Goal: Ask a question: Seek information or help from site administrators or community

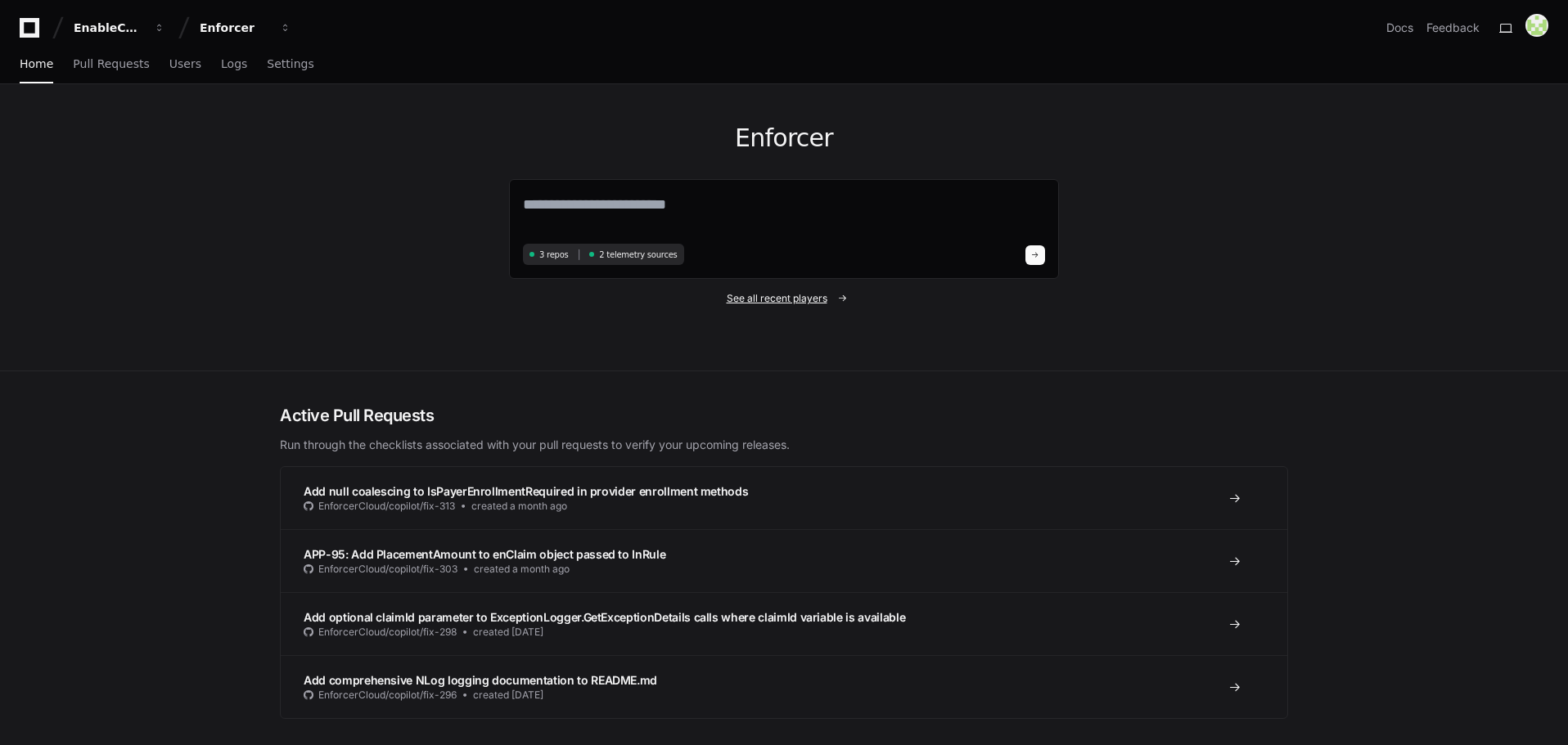
click at [775, 293] on span "See all recent players" at bounding box center [776, 299] width 101 height 13
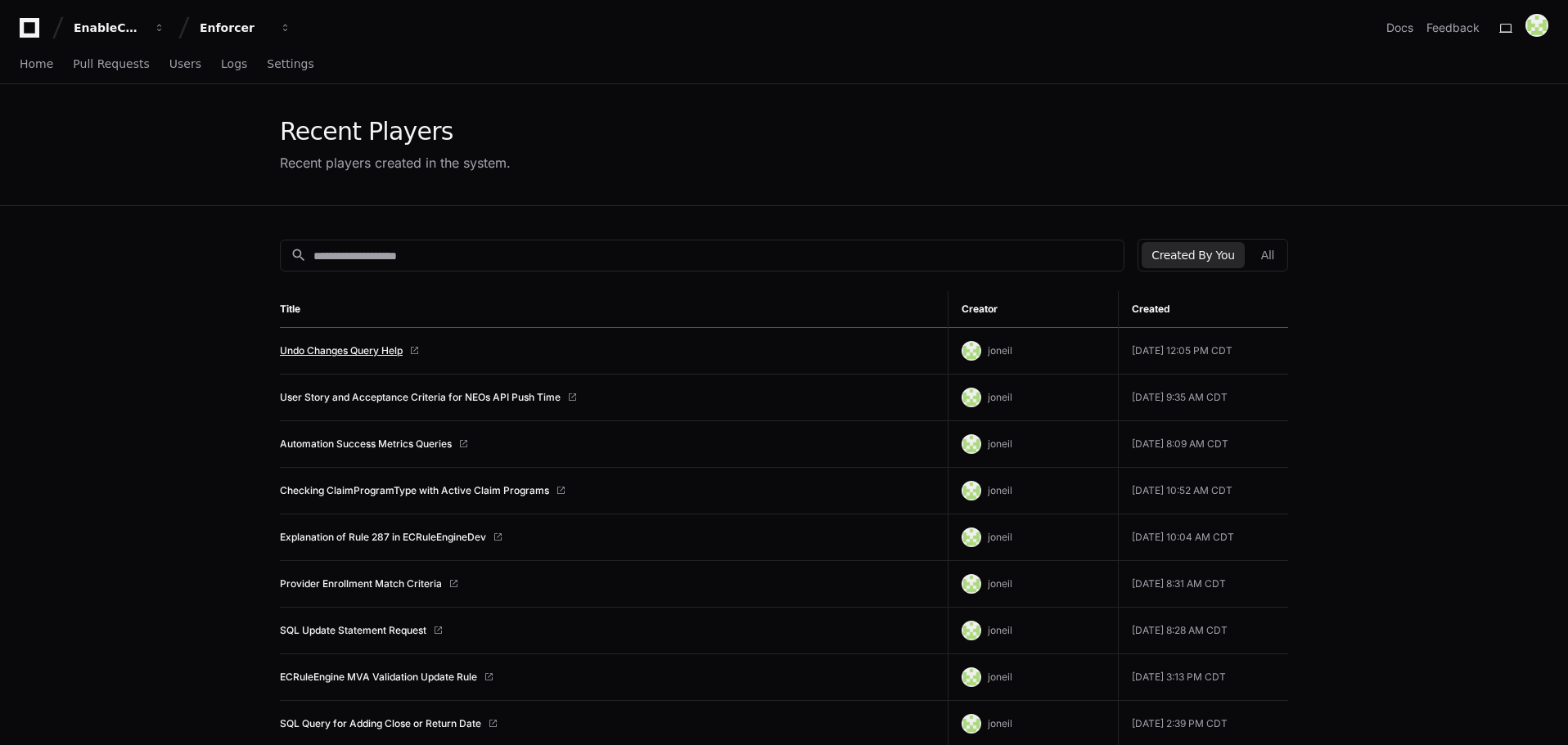
click at [340, 347] on link "Undo Changes Query Help" at bounding box center [341, 351] width 122 height 13
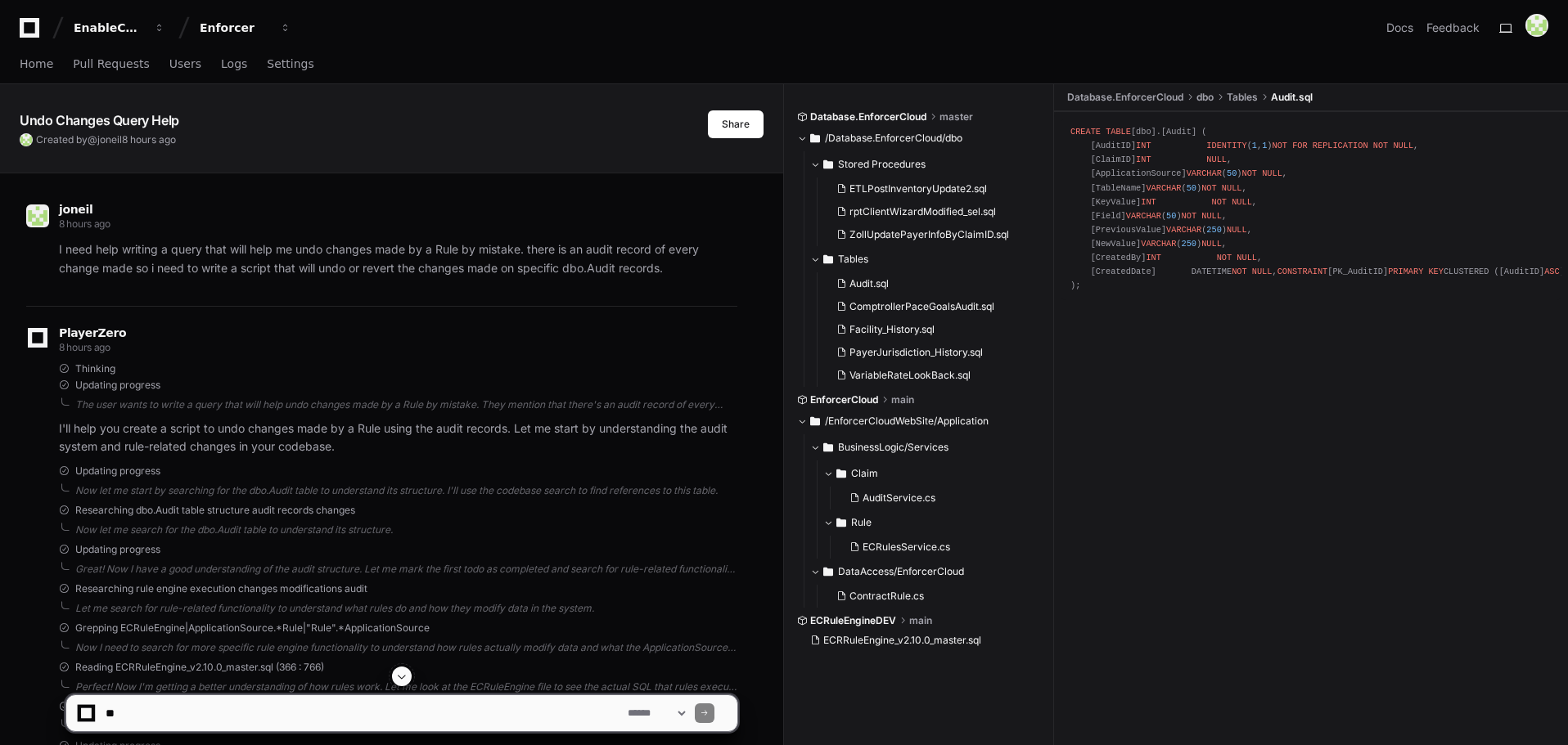
click at [401, 681] on span at bounding box center [402, 676] width 13 height 13
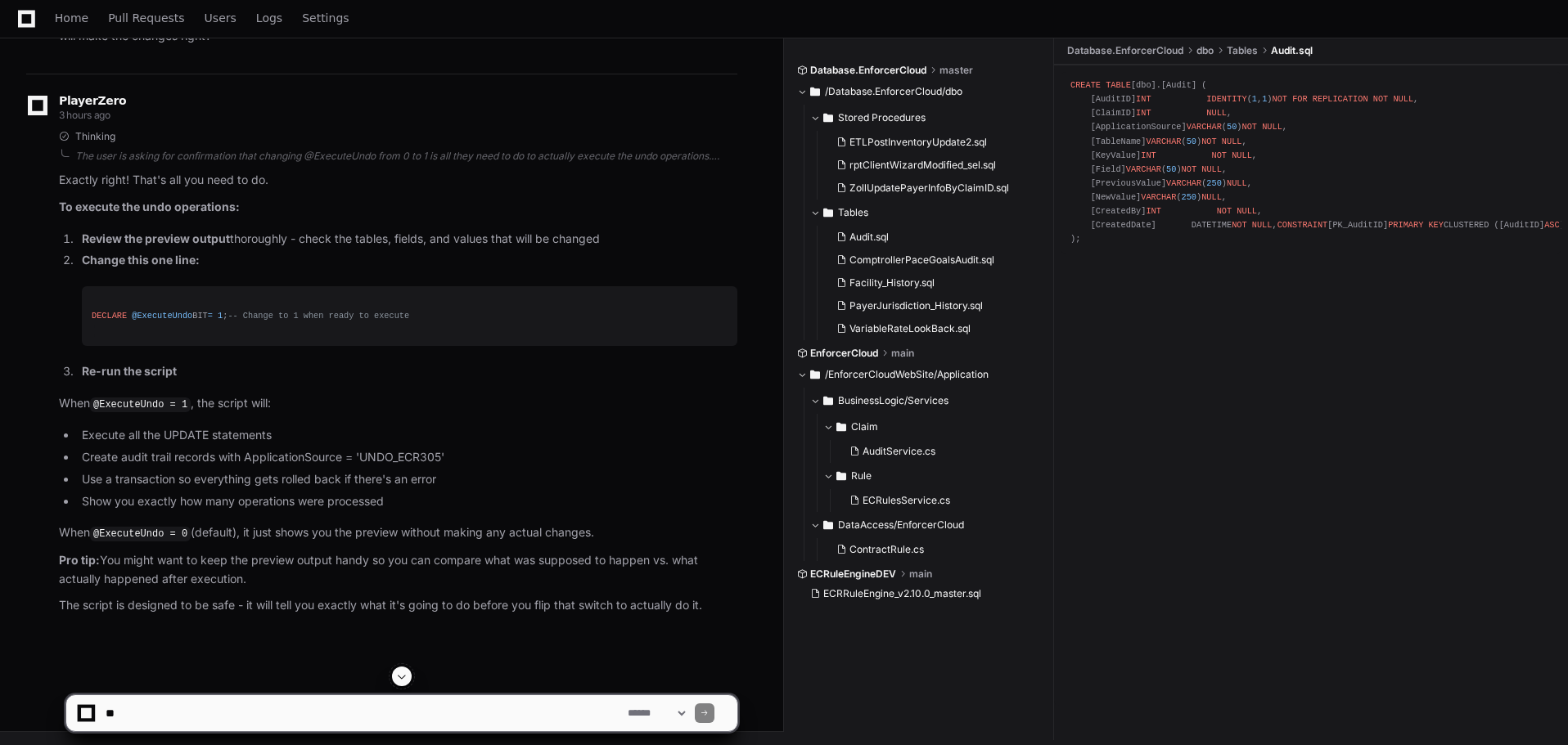
scroll to position [25517, 0]
click at [325, 717] on textarea at bounding box center [364, 713] width 522 height 36
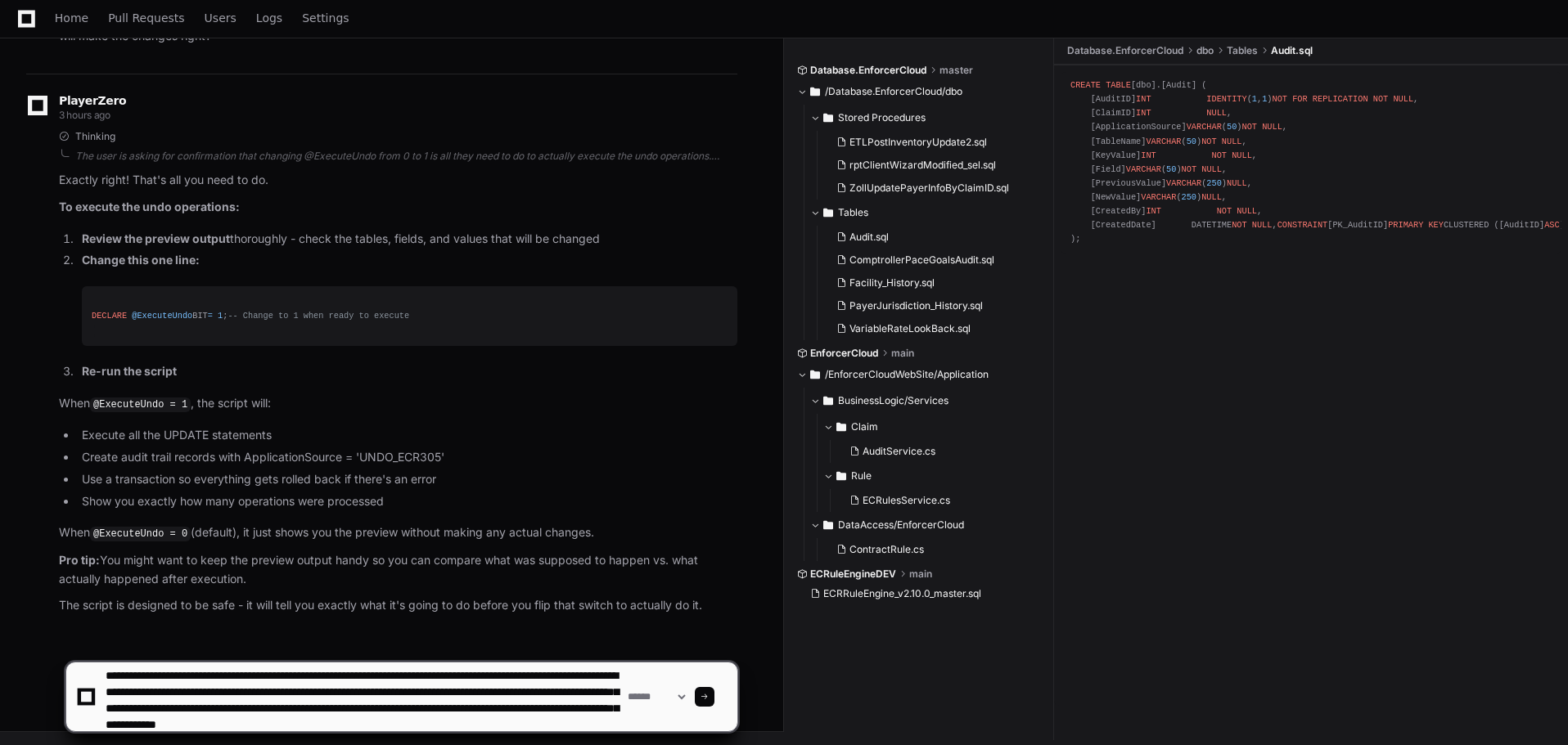
scroll to position [22, 0]
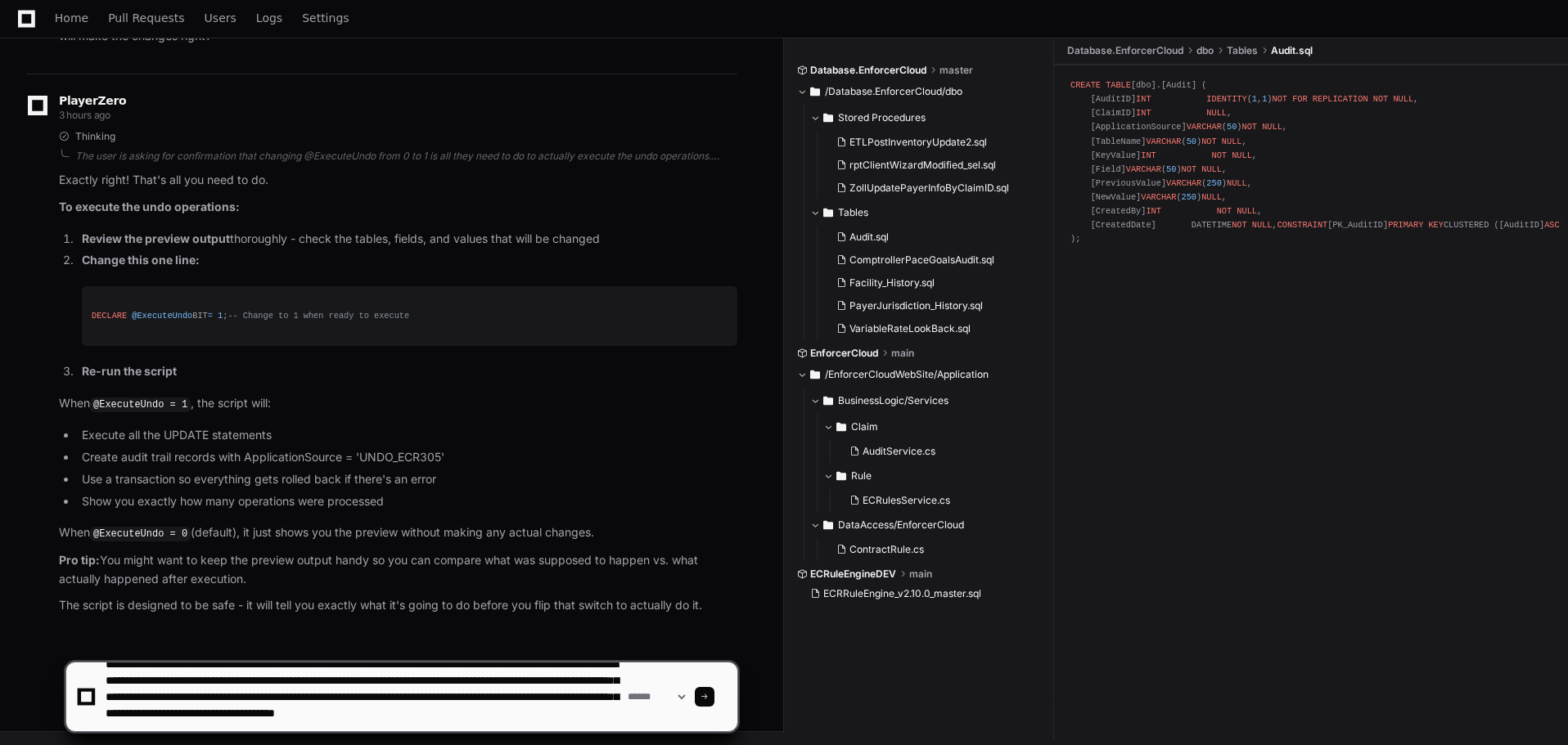
click at [248, 723] on textarea at bounding box center [364, 697] width 522 height 69
click at [338, 723] on textarea at bounding box center [364, 697] width 522 height 69
type textarea "**********"
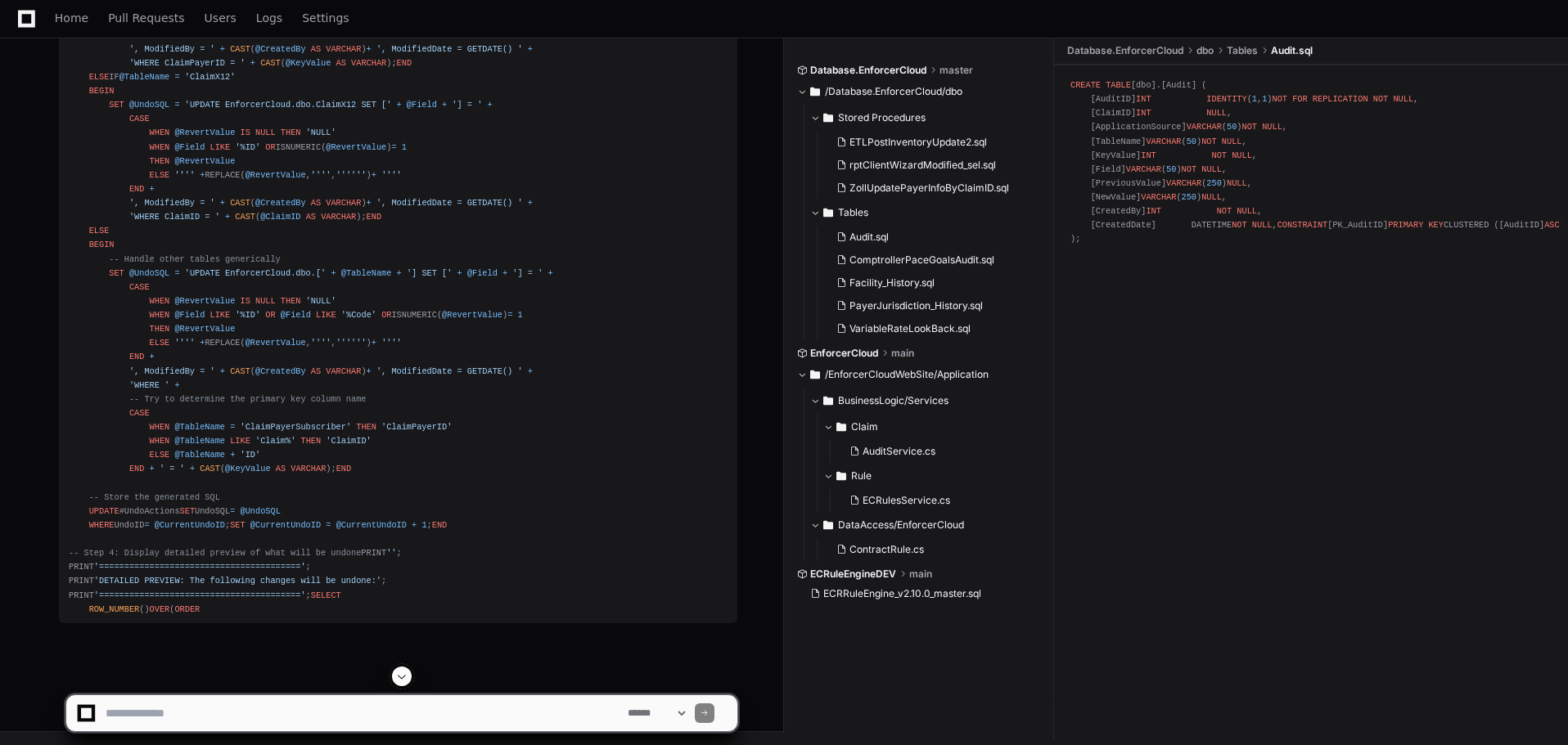
scroll to position [29079, 0]
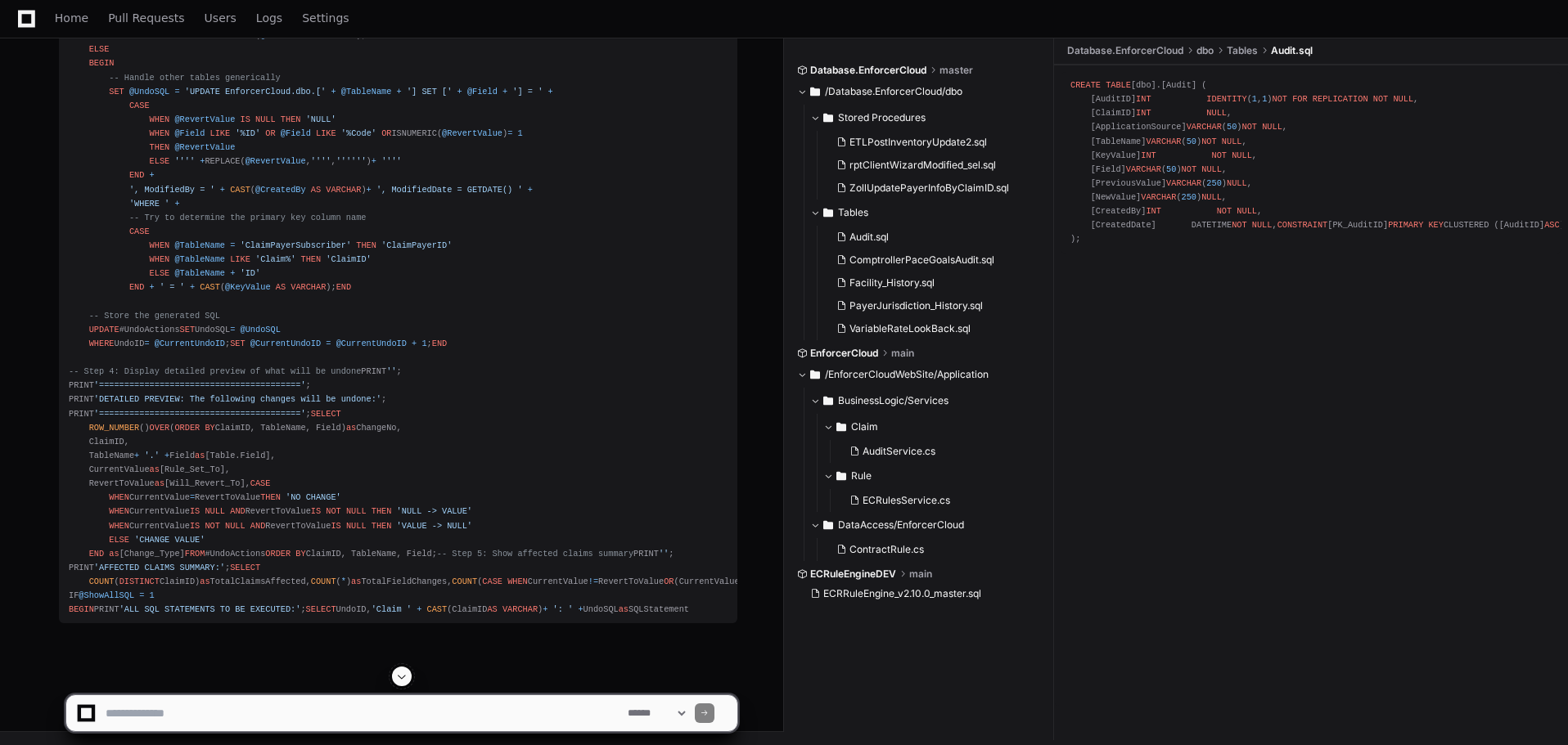
click at [405, 679] on span at bounding box center [402, 676] width 13 height 13
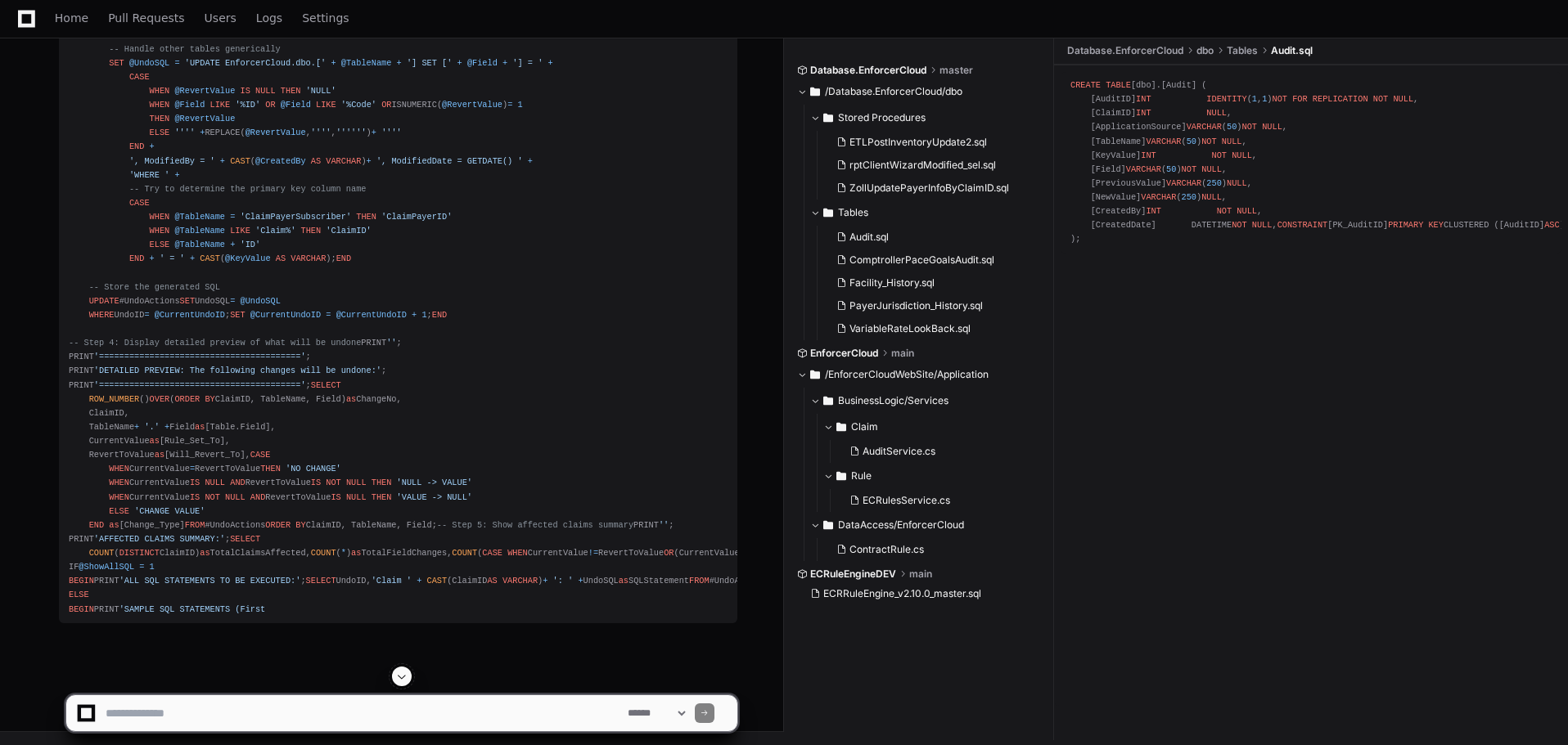
click at [401, 681] on span at bounding box center [402, 676] width 13 height 13
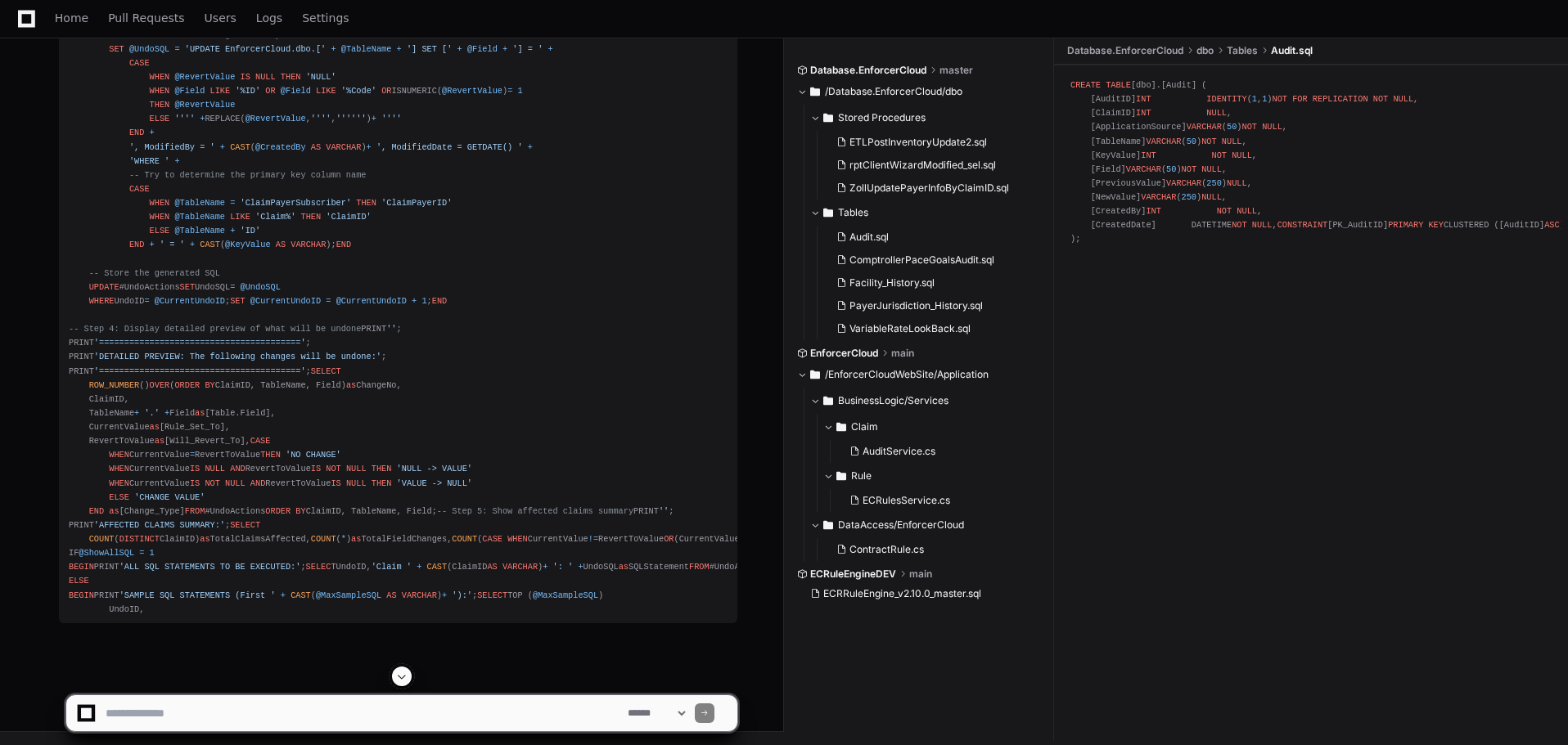
click at [397, 682] on span at bounding box center [402, 676] width 13 height 13
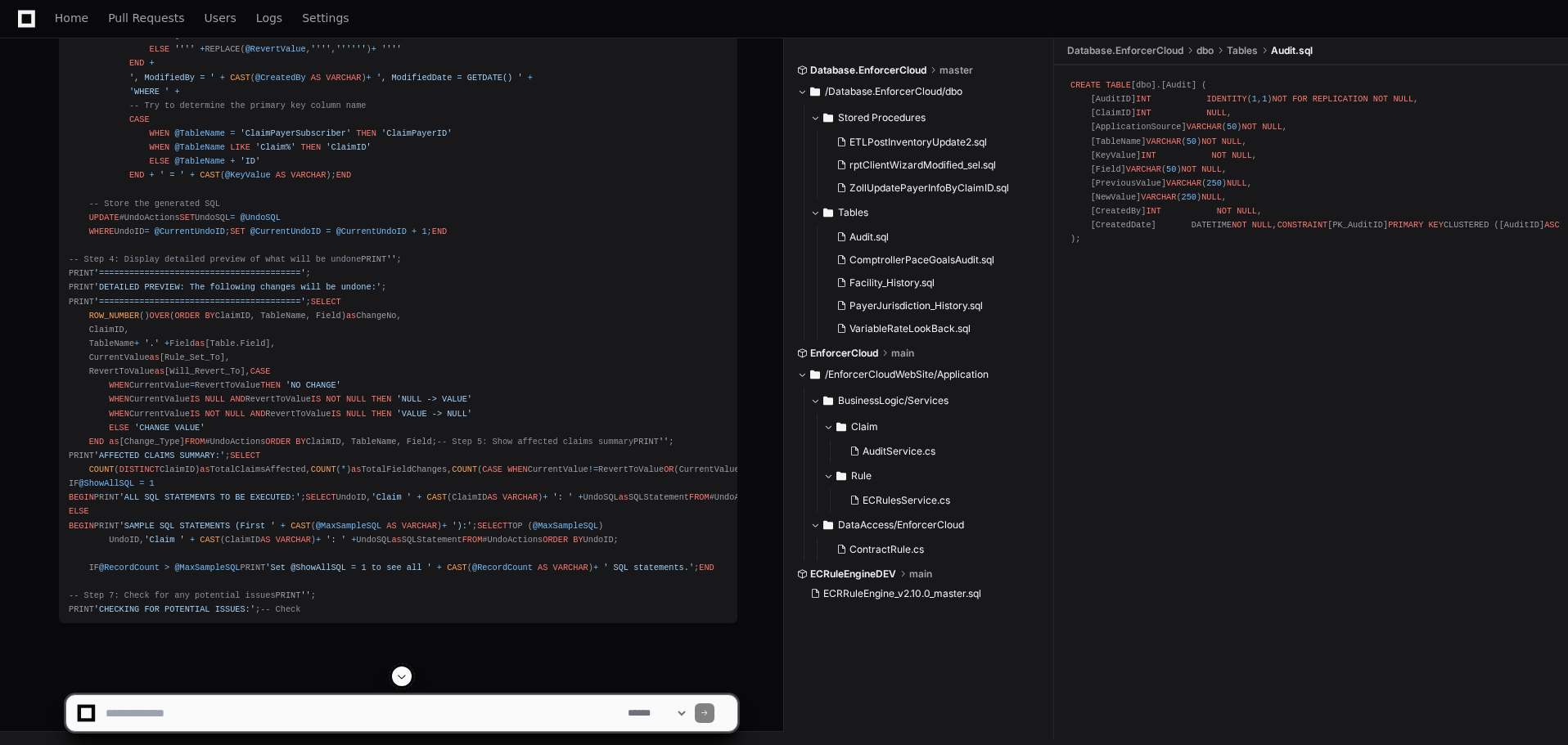
click at [401, 675] on span at bounding box center [402, 676] width 13 height 13
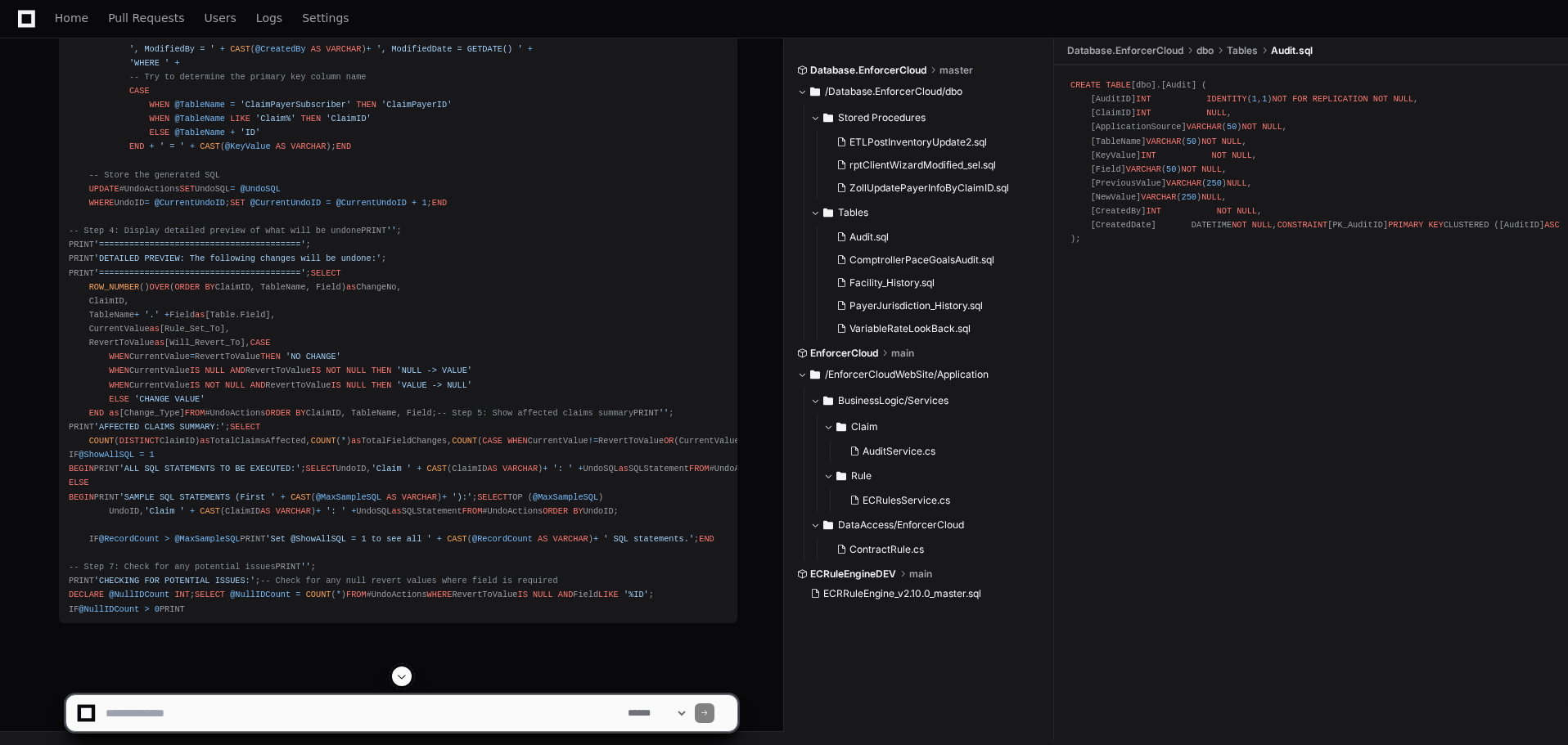
click at [401, 675] on span at bounding box center [402, 676] width 13 height 13
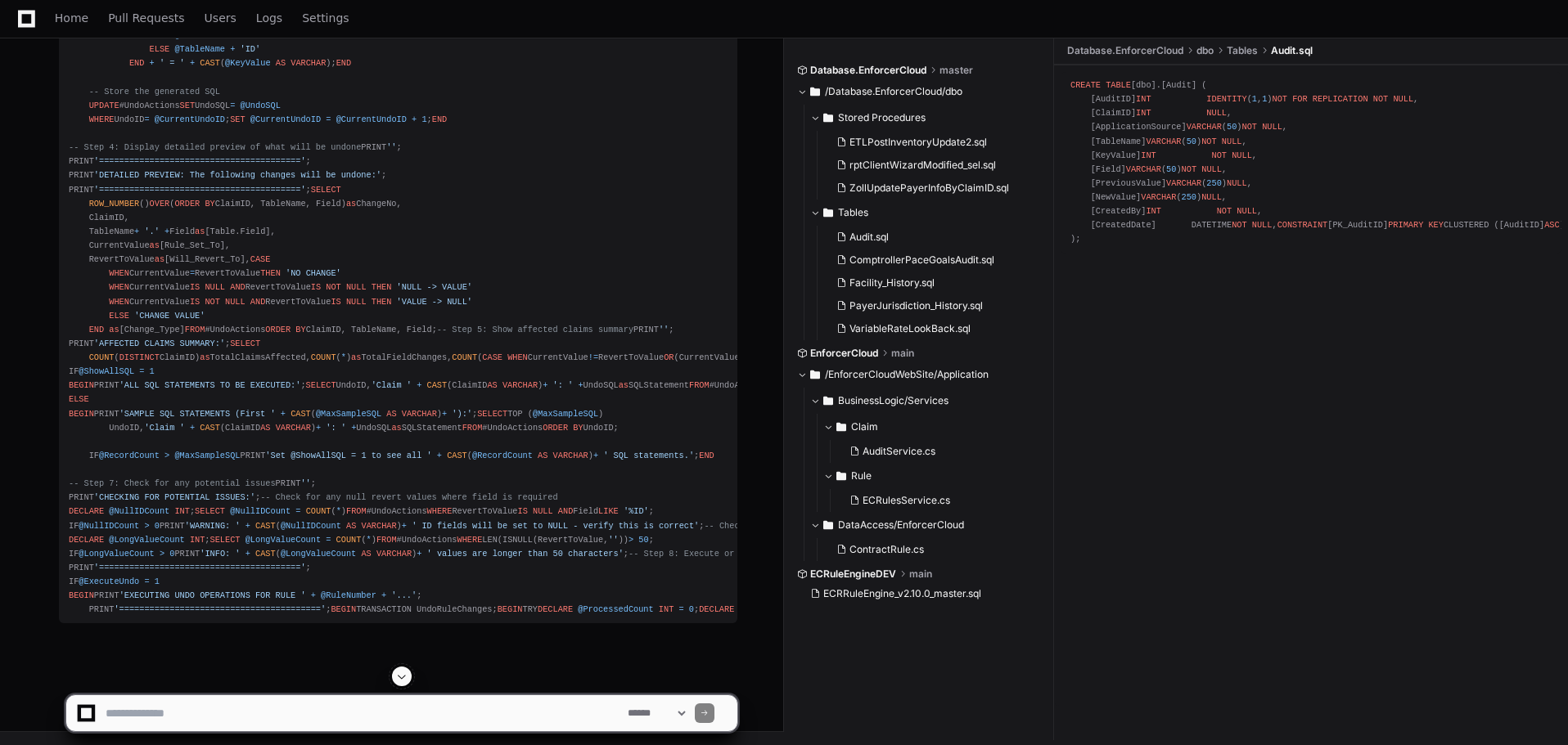
click at [411, 677] on button at bounding box center [401, 676] width 20 height 20
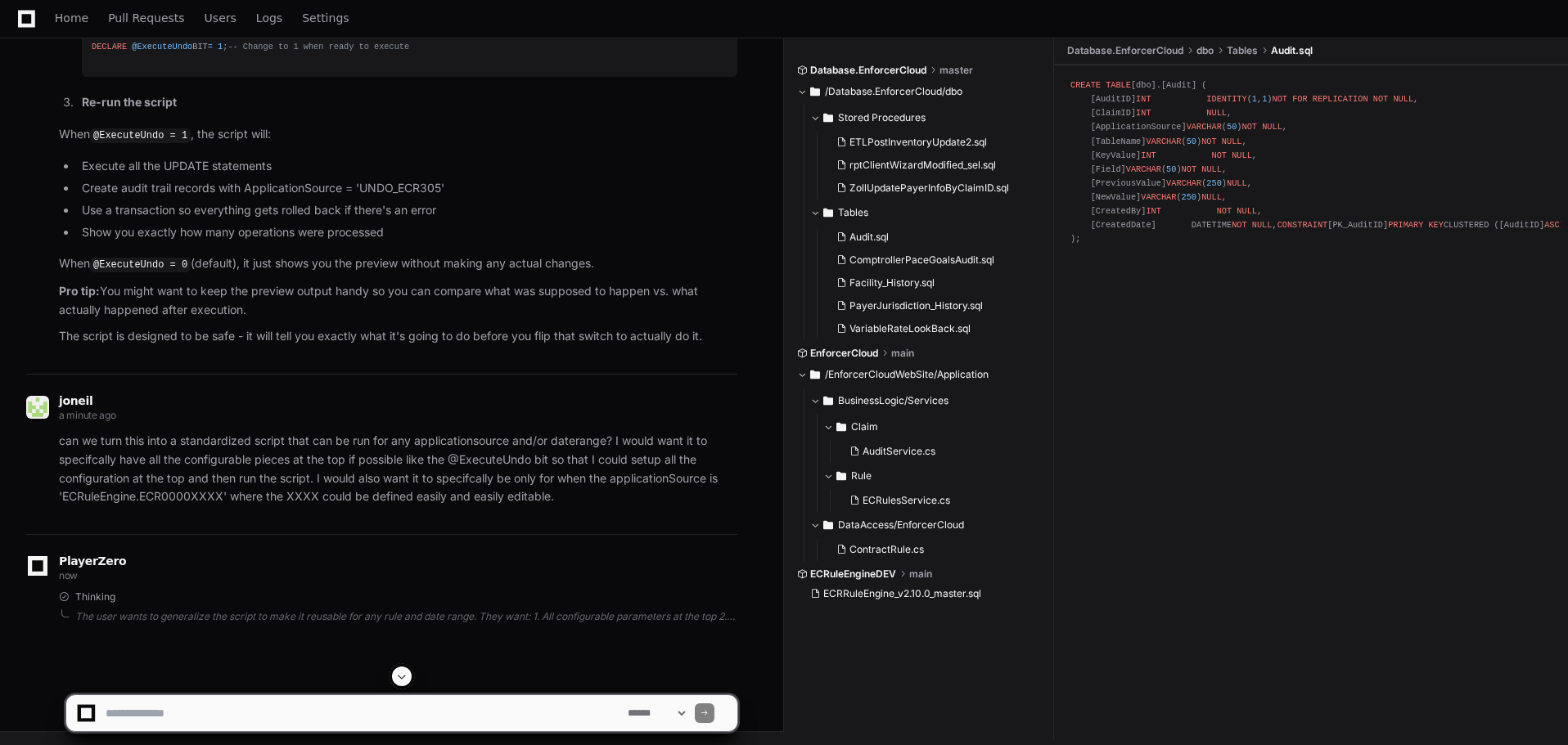
click at [403, 684] on button at bounding box center [401, 676] width 20 height 20
click at [400, 678] on span at bounding box center [402, 676] width 13 height 13
click at [400, 677] on span at bounding box center [402, 676] width 13 height 13
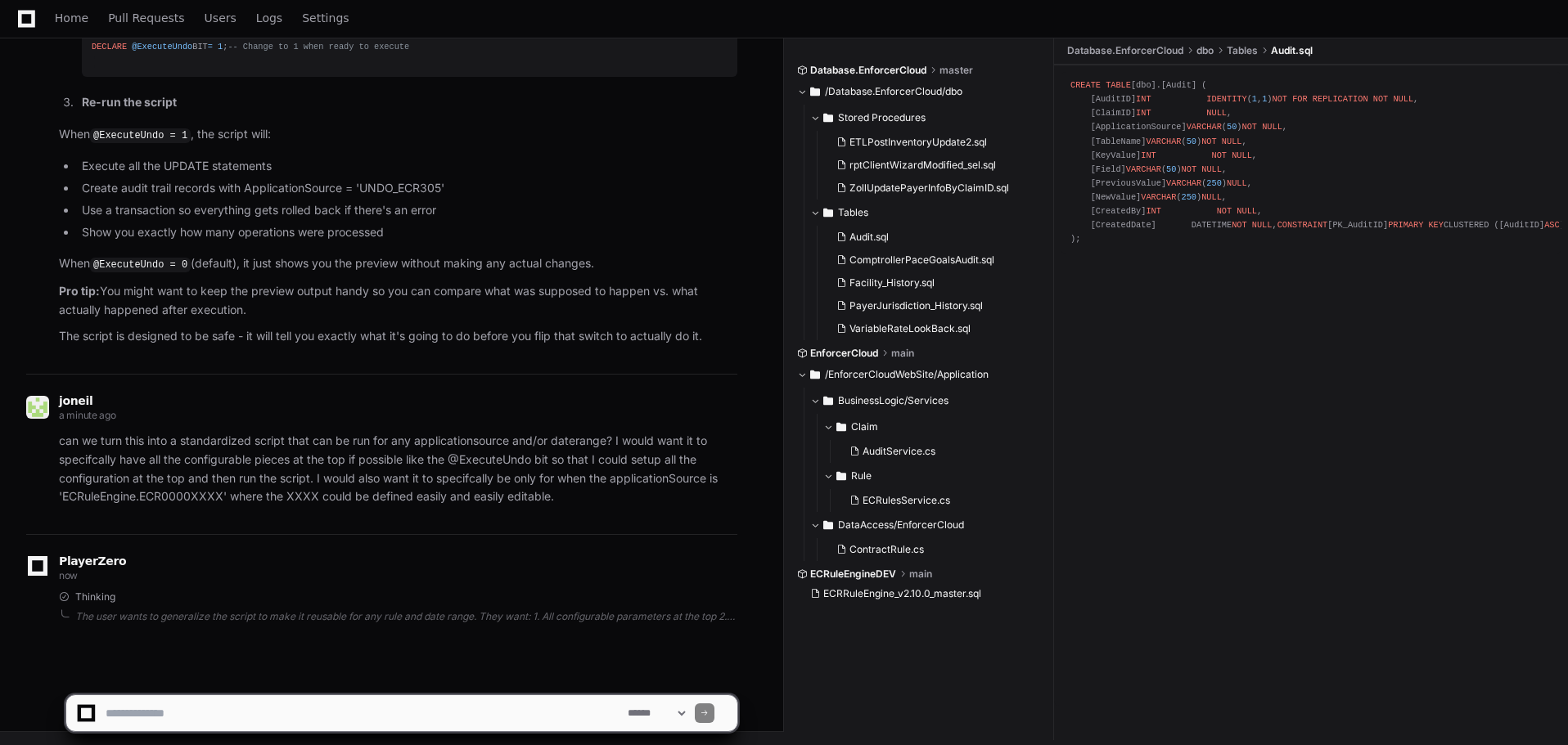
scroll to position [30270, 0]
click at [398, 683] on button at bounding box center [401, 676] width 20 height 20
click at [397, 683] on button at bounding box center [401, 676] width 20 height 20
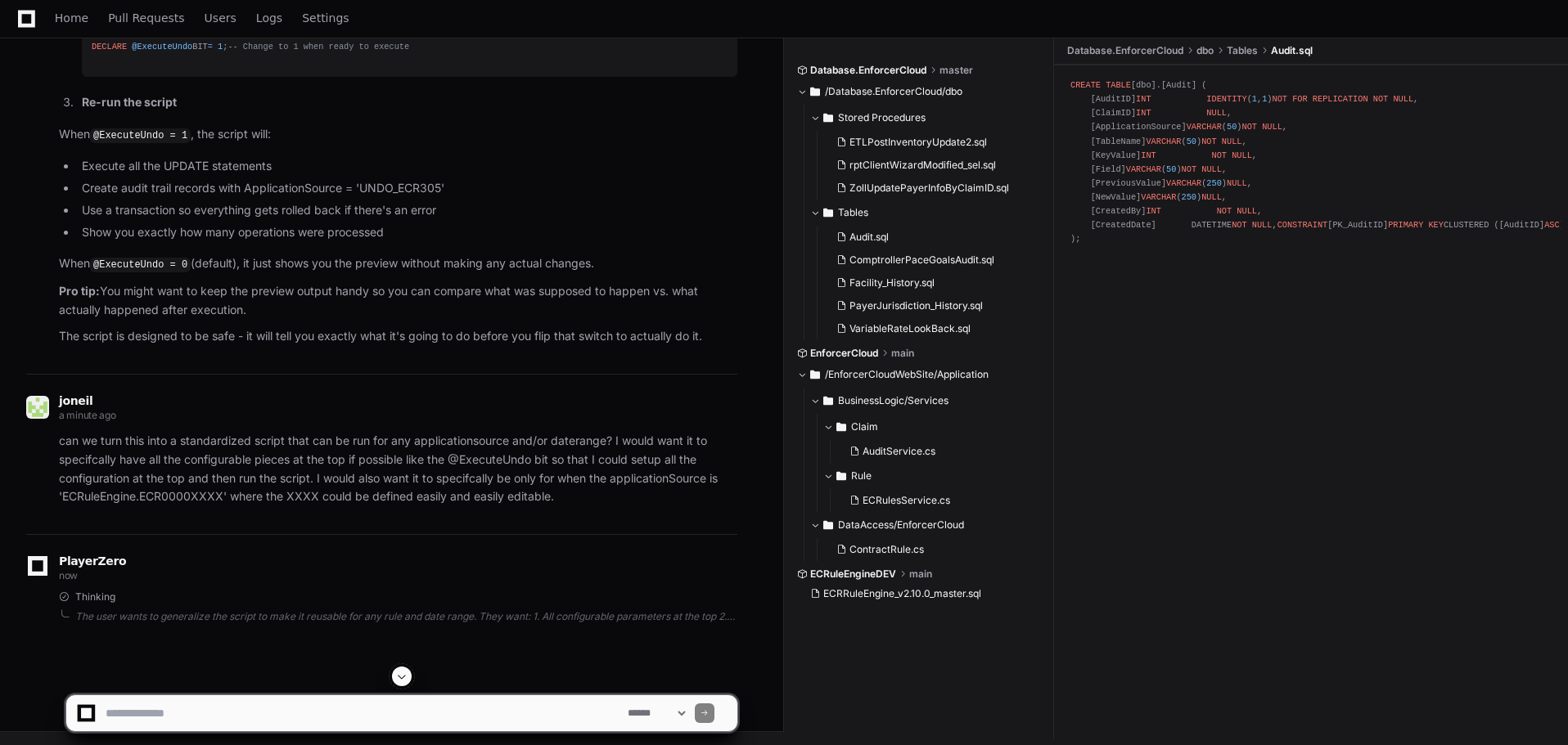
click at [400, 682] on span at bounding box center [402, 676] width 13 height 13
click at [400, 677] on span at bounding box center [402, 676] width 13 height 13
click at [401, 677] on span at bounding box center [402, 676] width 13 height 13
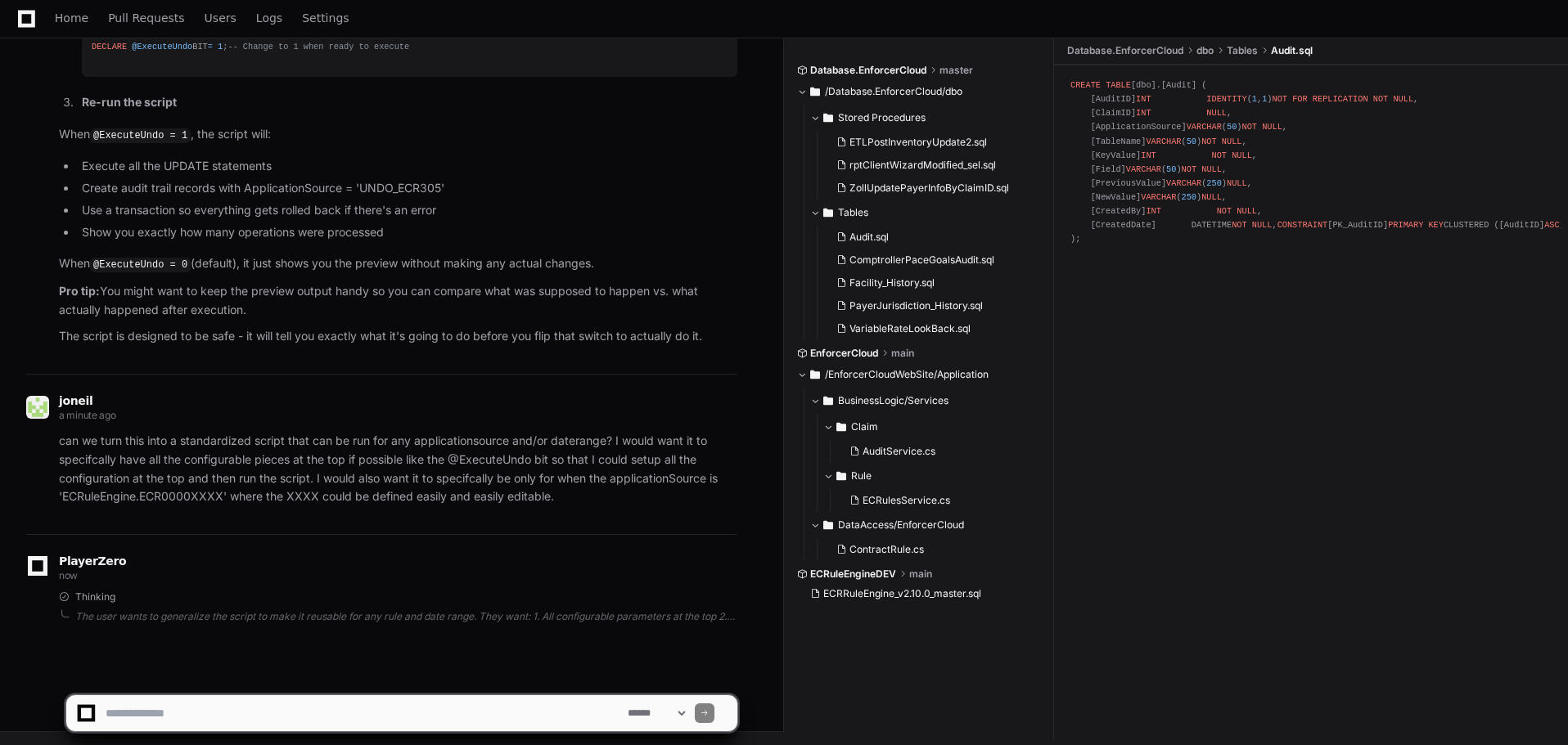
scroll to position [30340, 0]
click at [408, 675] on span at bounding box center [402, 676] width 13 height 13
click at [401, 680] on span at bounding box center [402, 676] width 13 height 13
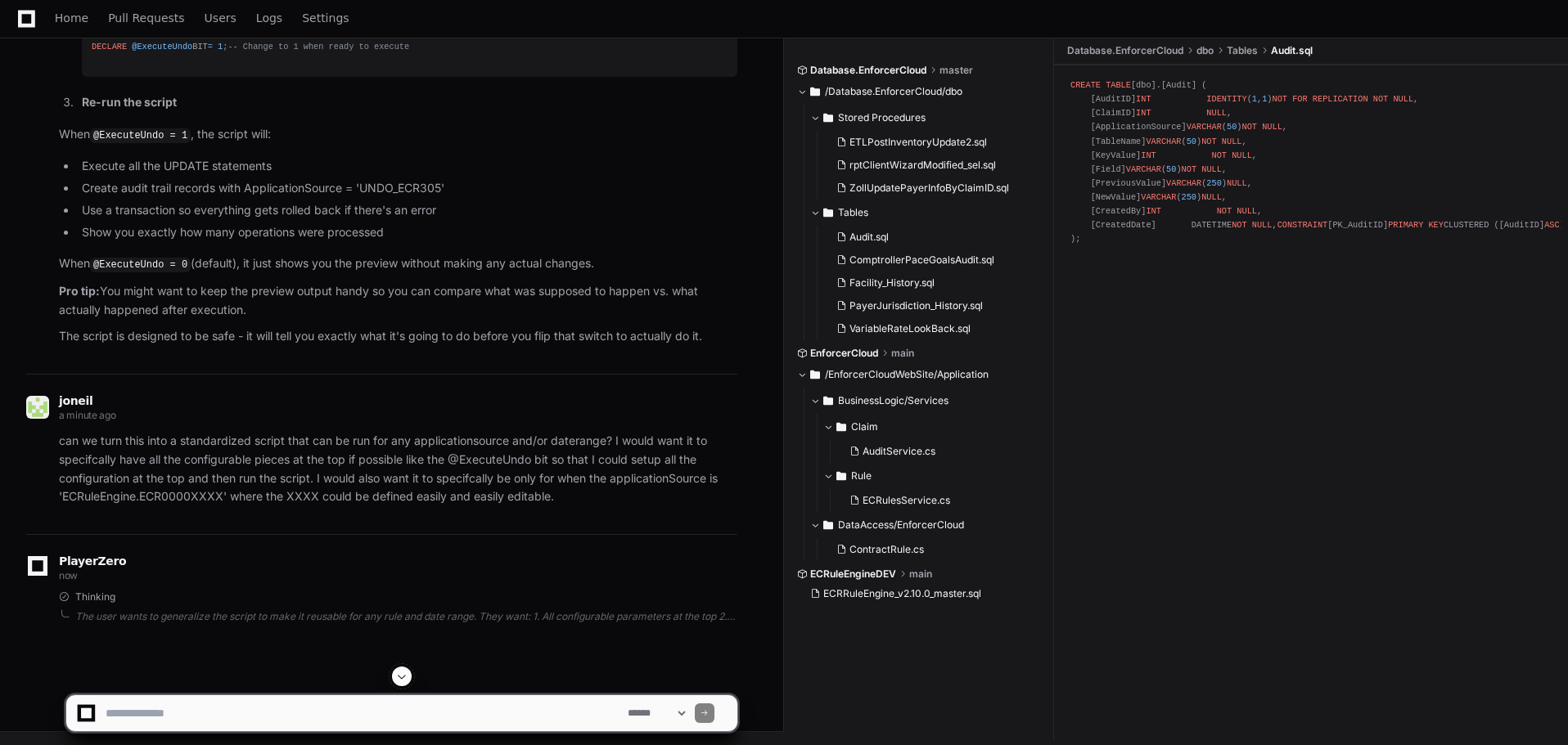
click at [395, 679] on button at bounding box center [401, 676] width 20 height 20
click at [395, 678] on button at bounding box center [401, 676] width 20 height 20
click at [408, 676] on span at bounding box center [402, 676] width 13 height 13
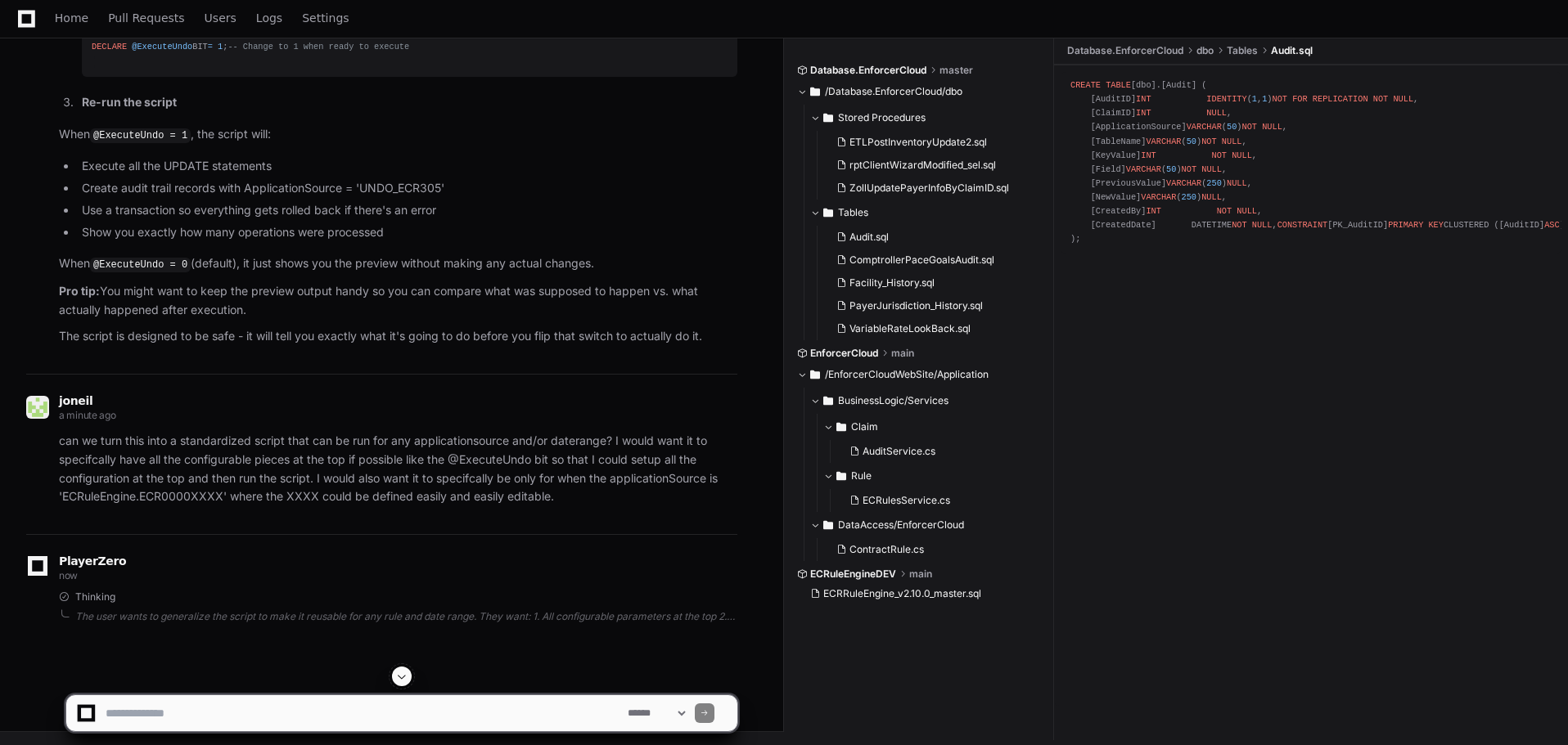
scroll to position [30494, 0]
click at [406, 676] on span at bounding box center [402, 676] width 13 height 13
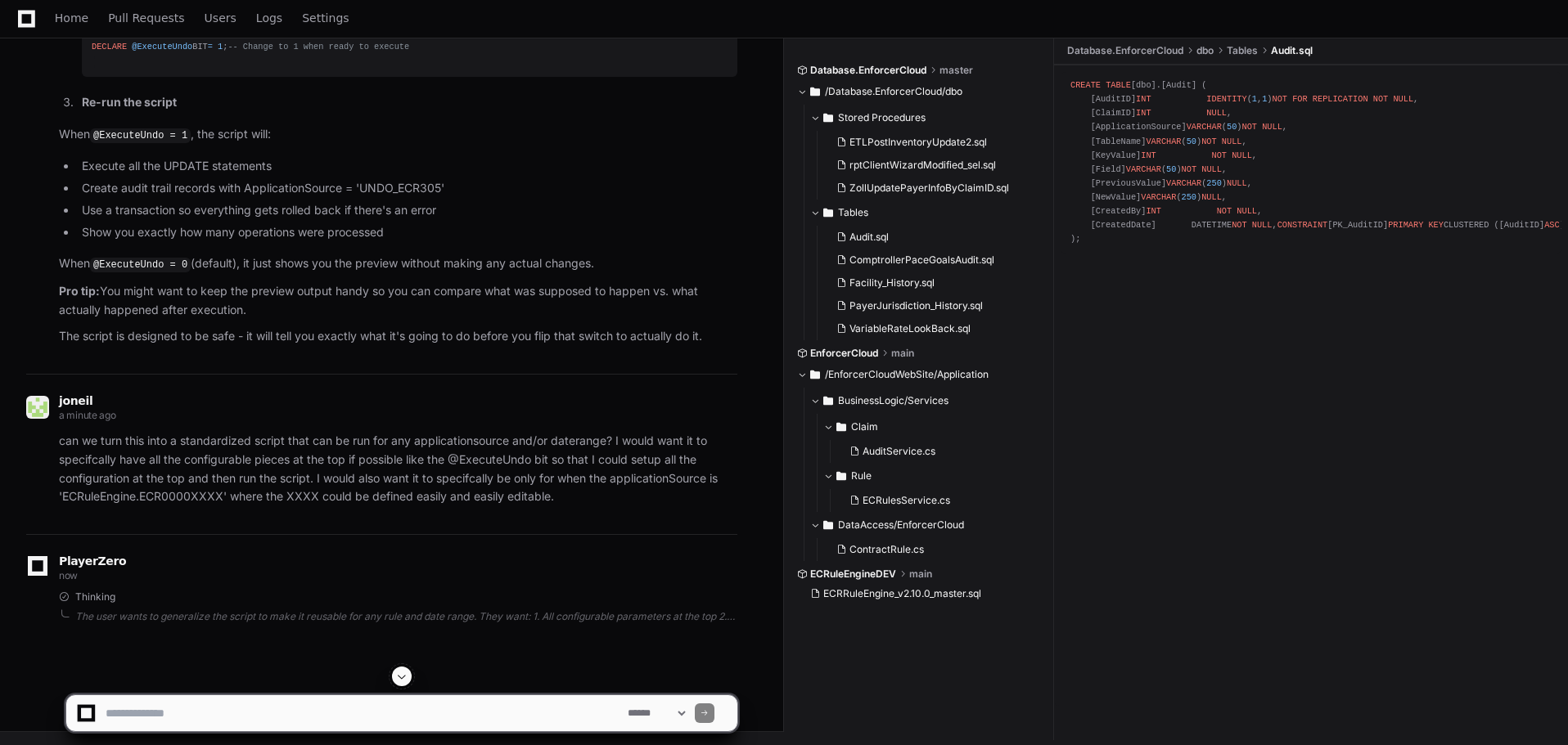
click at [406, 676] on span at bounding box center [402, 676] width 13 height 13
click at [397, 678] on span at bounding box center [402, 676] width 13 height 13
click at [398, 677] on span at bounding box center [402, 676] width 13 height 13
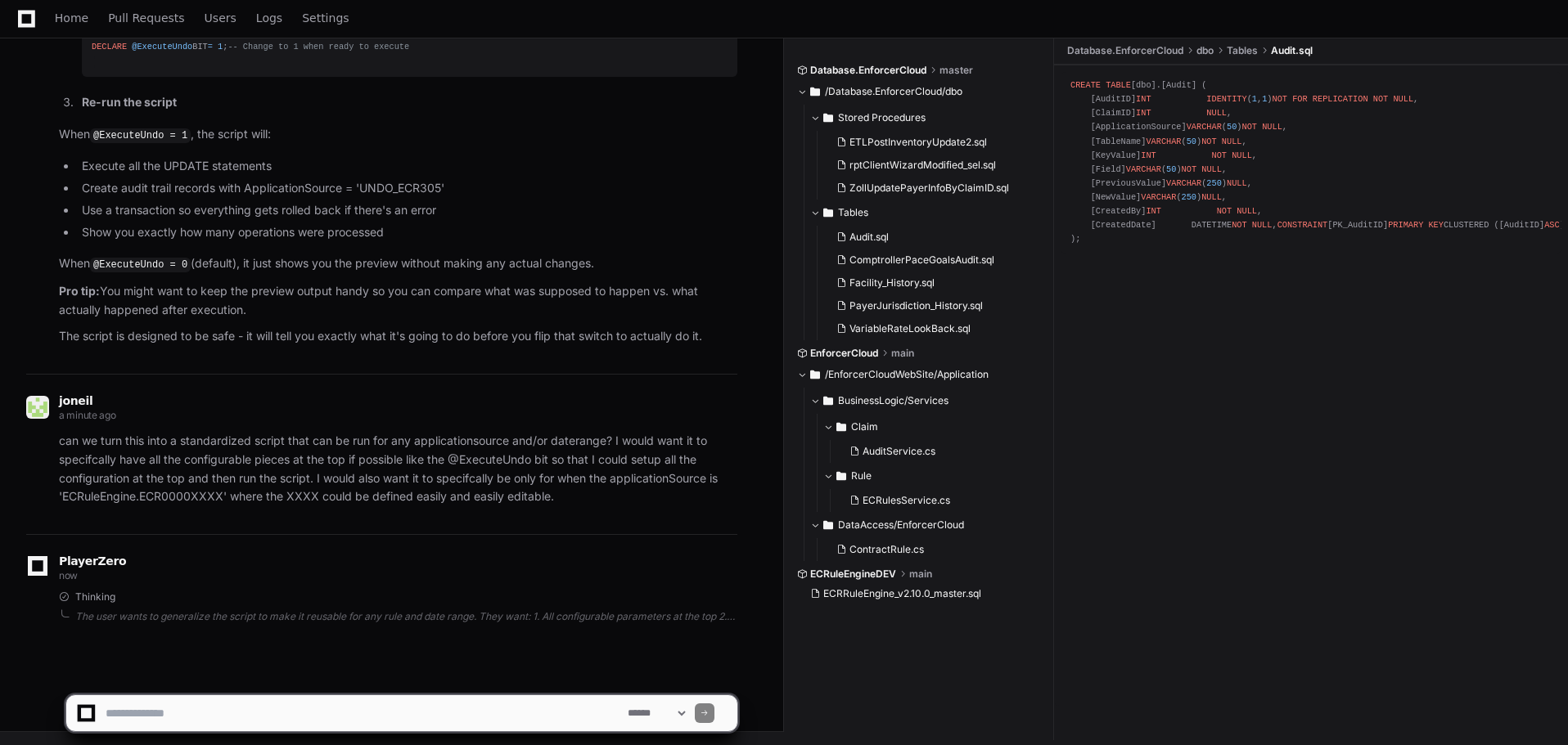
scroll to position [30592, 0]
click at [397, 677] on span at bounding box center [402, 676] width 13 height 13
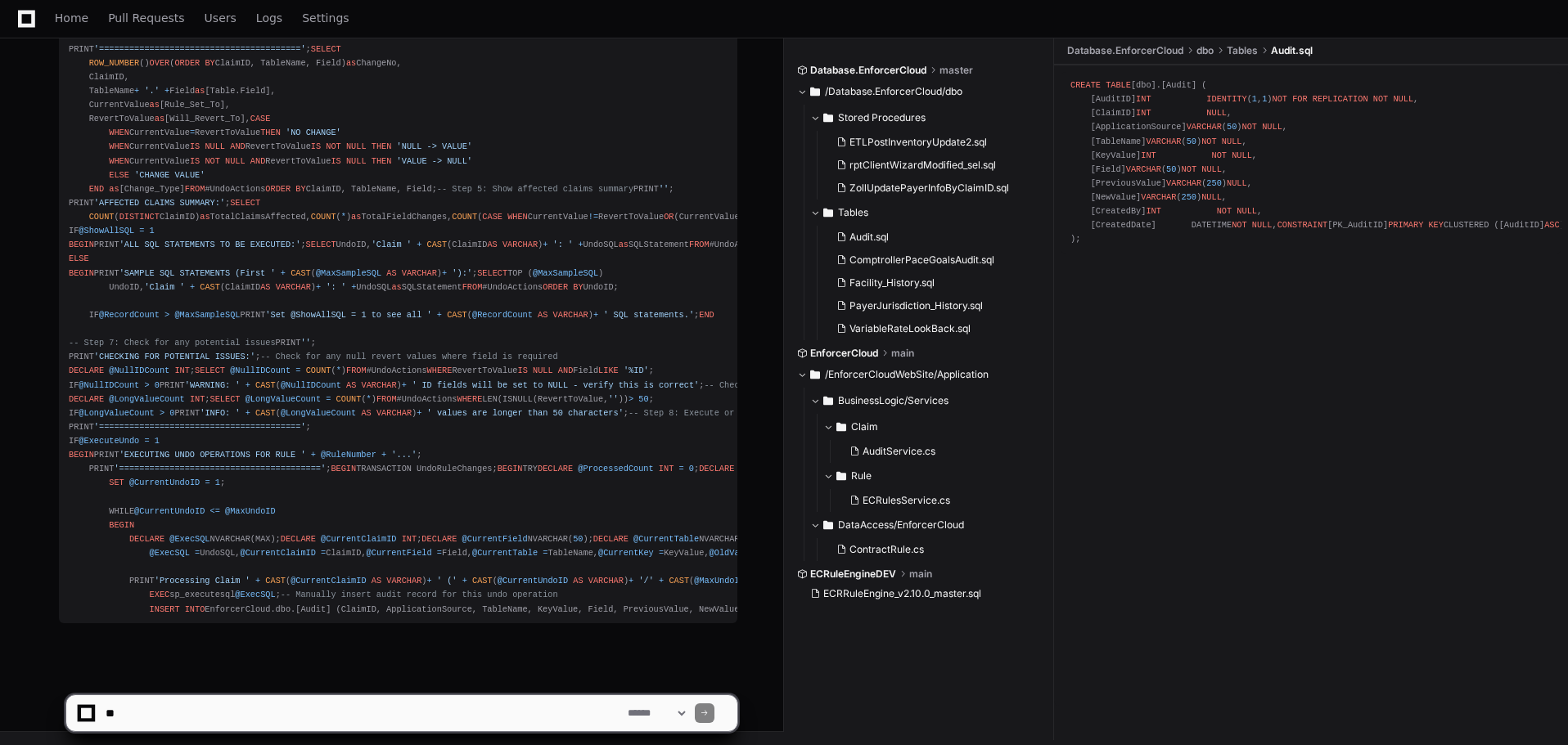
scroll to position [30606, 0]
click at [400, 678] on span at bounding box center [402, 676] width 13 height 13
click at [399, 678] on span at bounding box center [402, 676] width 13 height 13
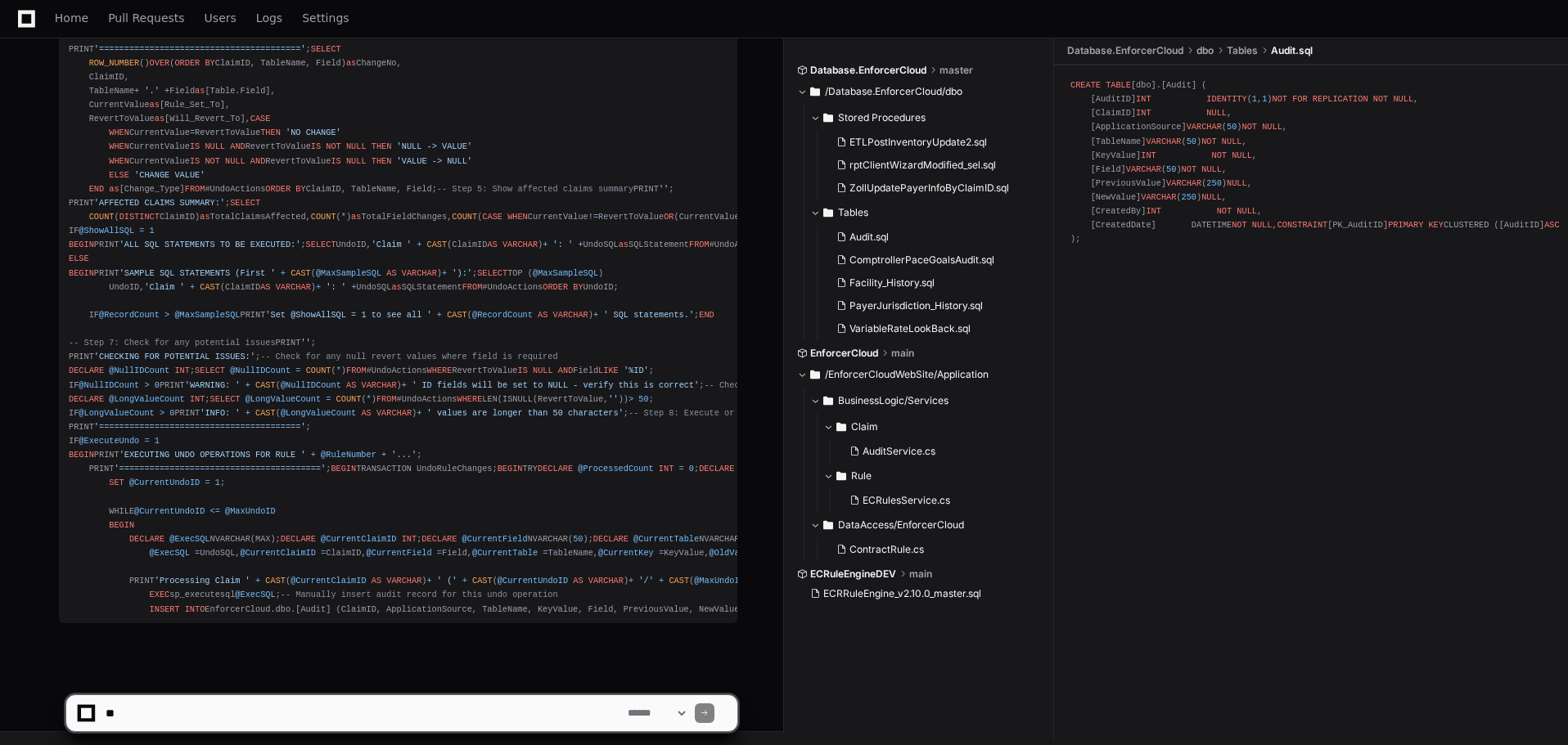
click at [399, 677] on app-app-chat-input "**********" at bounding box center [401, 699] width 673 height 65
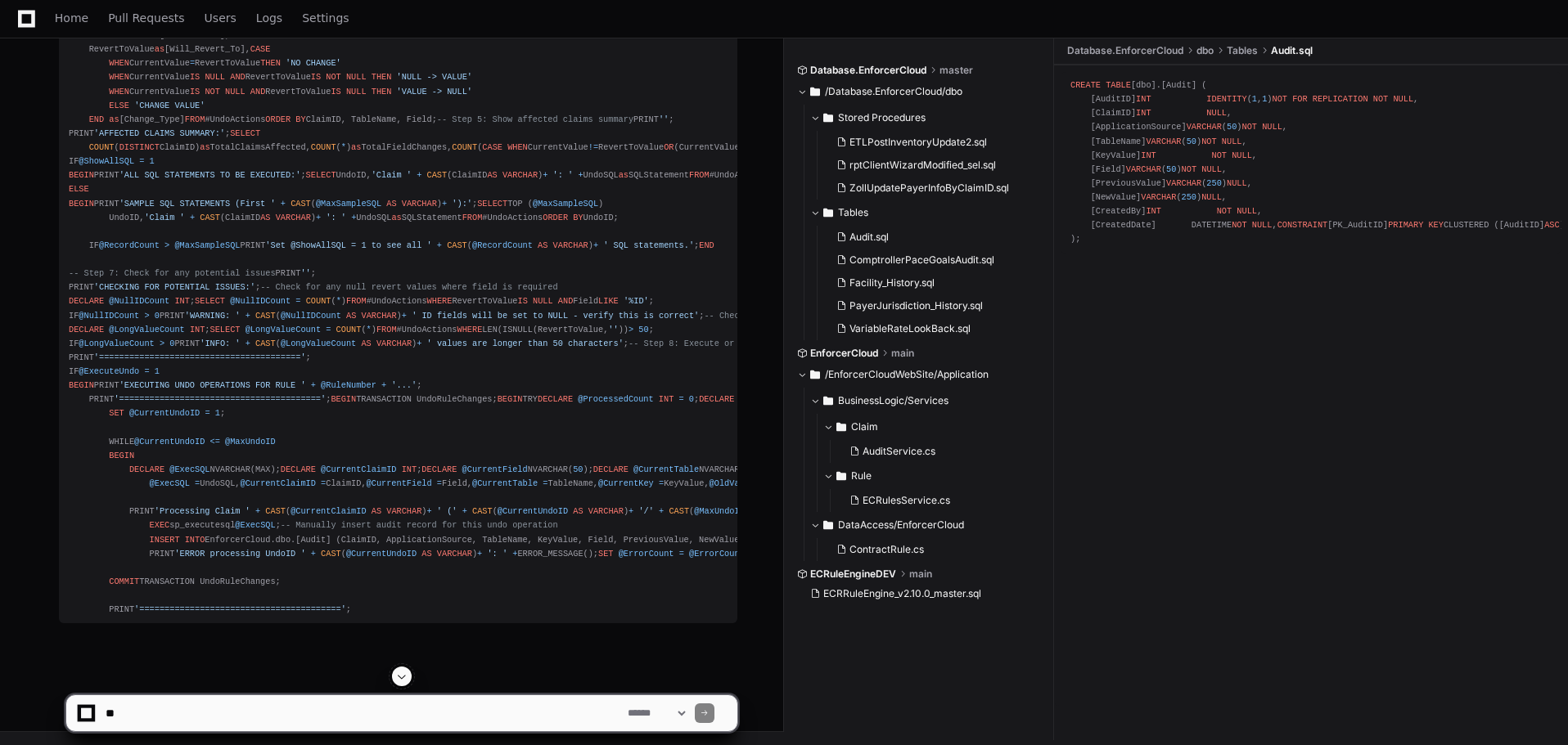
click at [399, 673] on span at bounding box center [402, 676] width 13 height 13
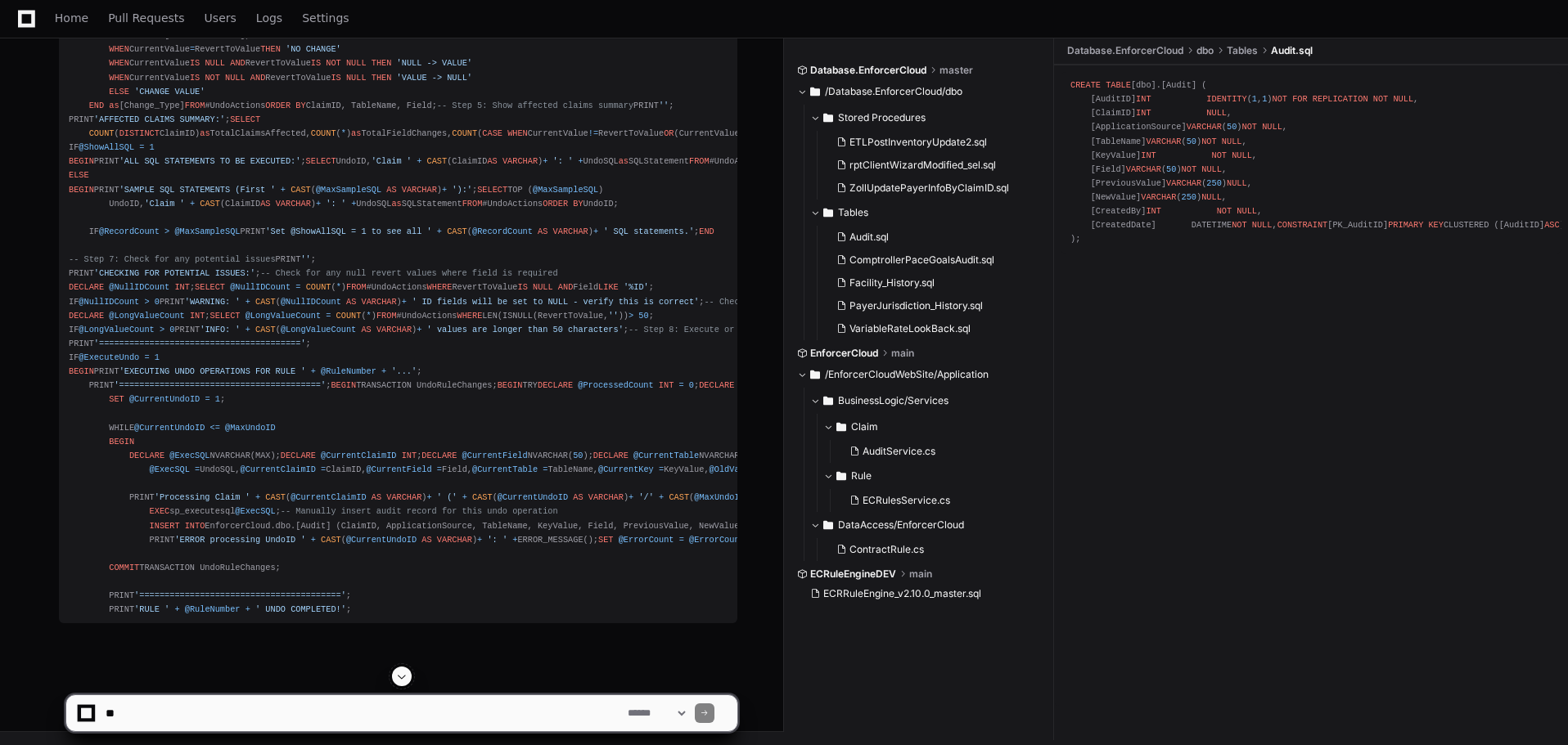
click at [400, 676] on span at bounding box center [402, 676] width 13 height 13
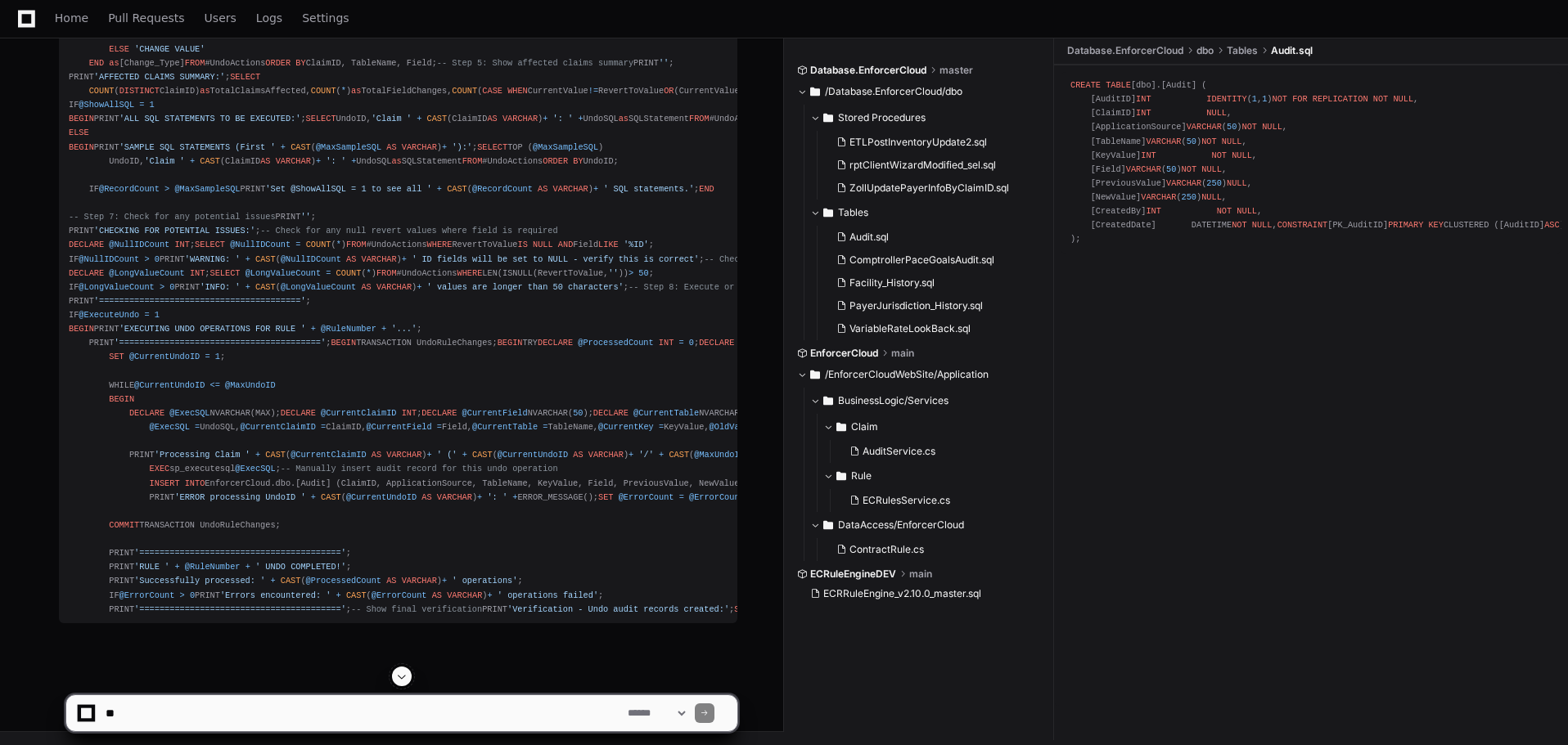
click at [400, 680] on span at bounding box center [402, 676] width 13 height 13
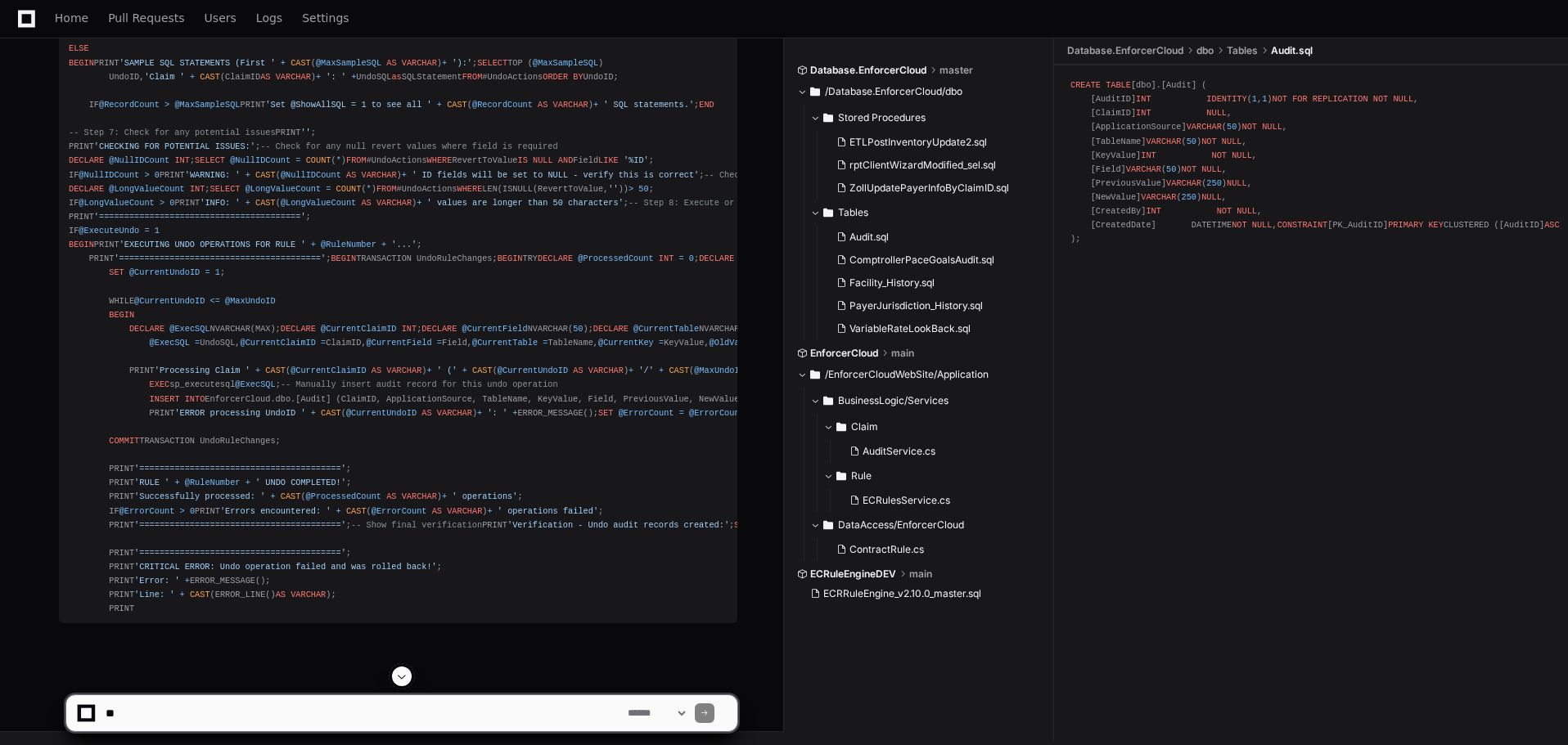
click at [401, 679] on span at bounding box center [402, 676] width 13 height 13
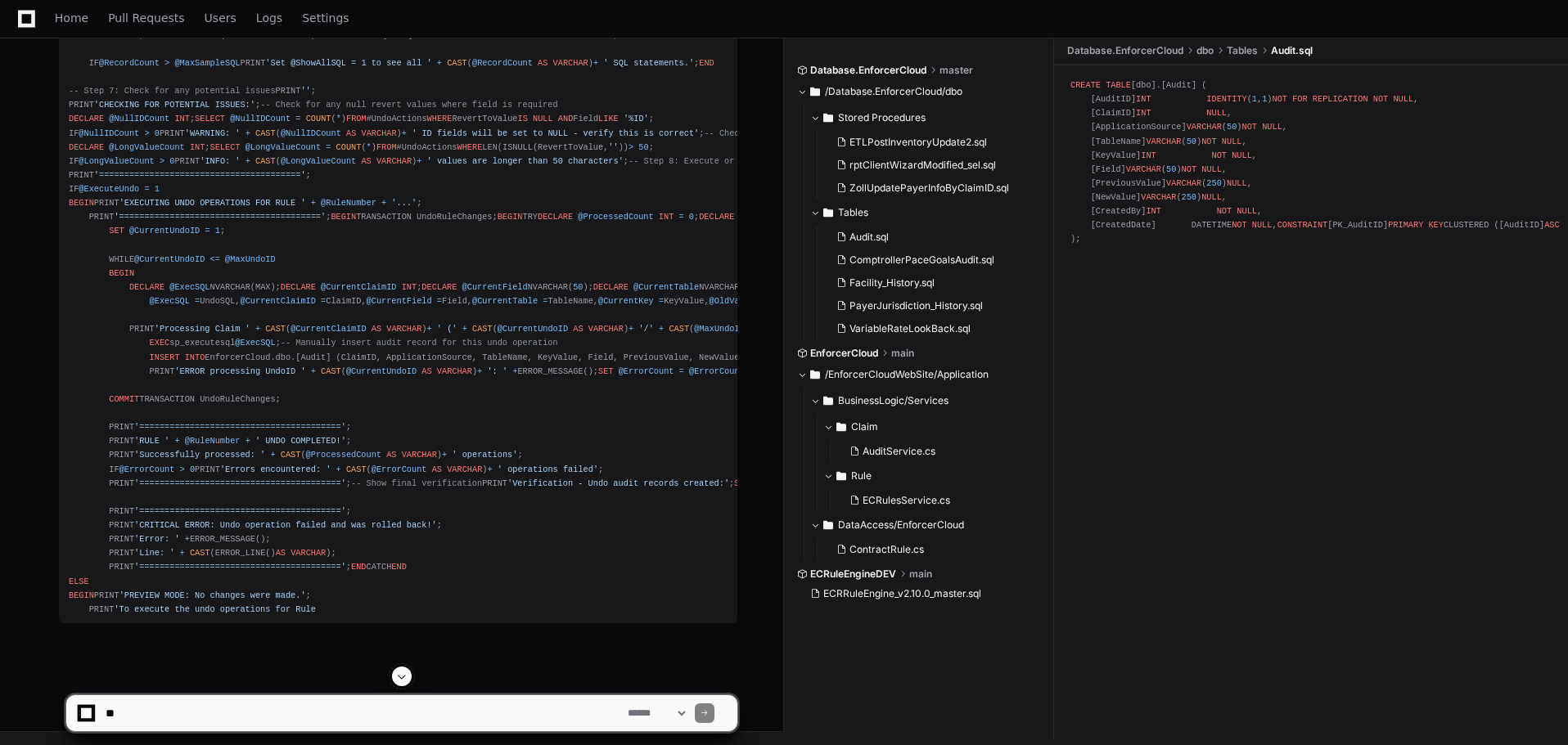
click at [401, 679] on span at bounding box center [402, 676] width 13 height 13
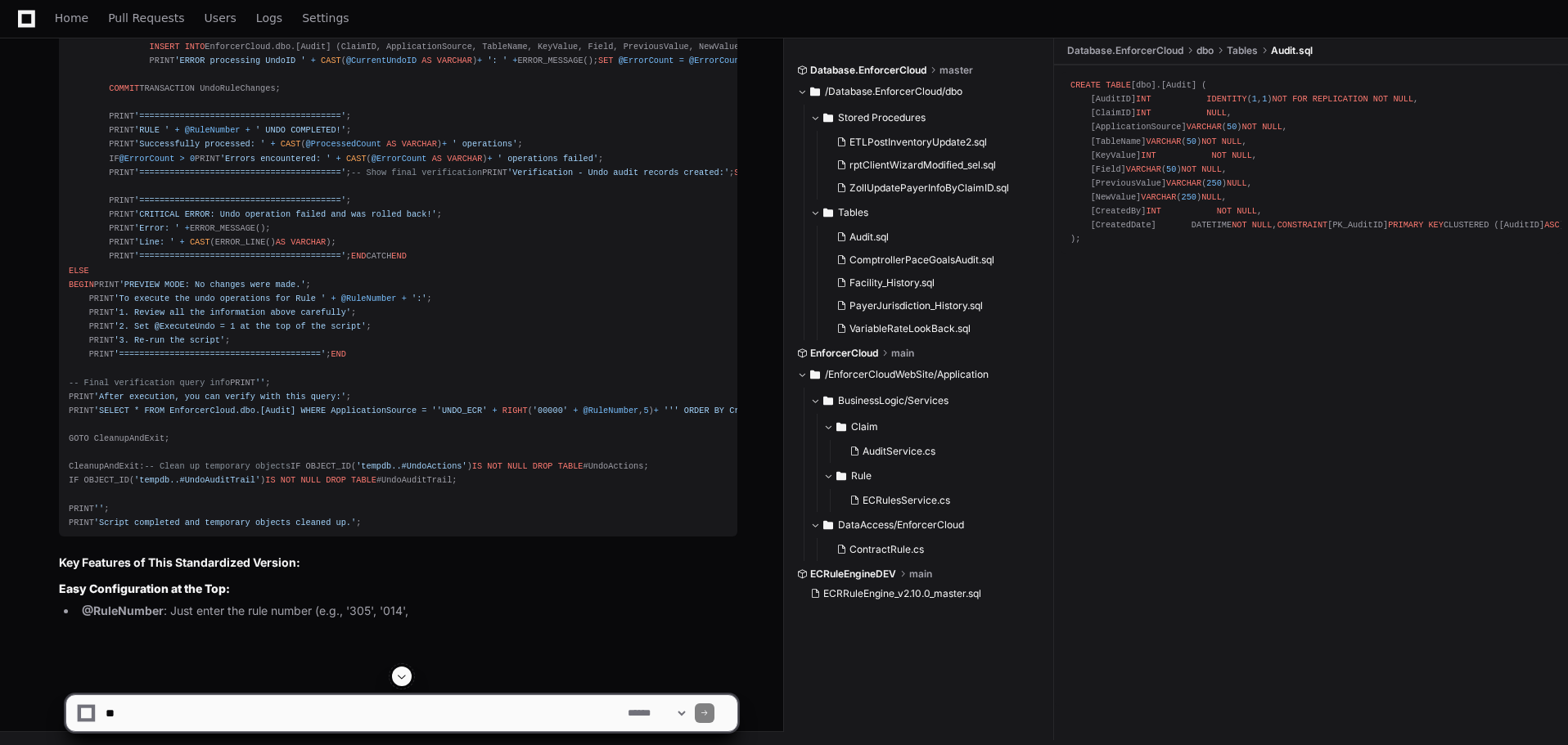
click at [401, 679] on span at bounding box center [402, 676] width 13 height 13
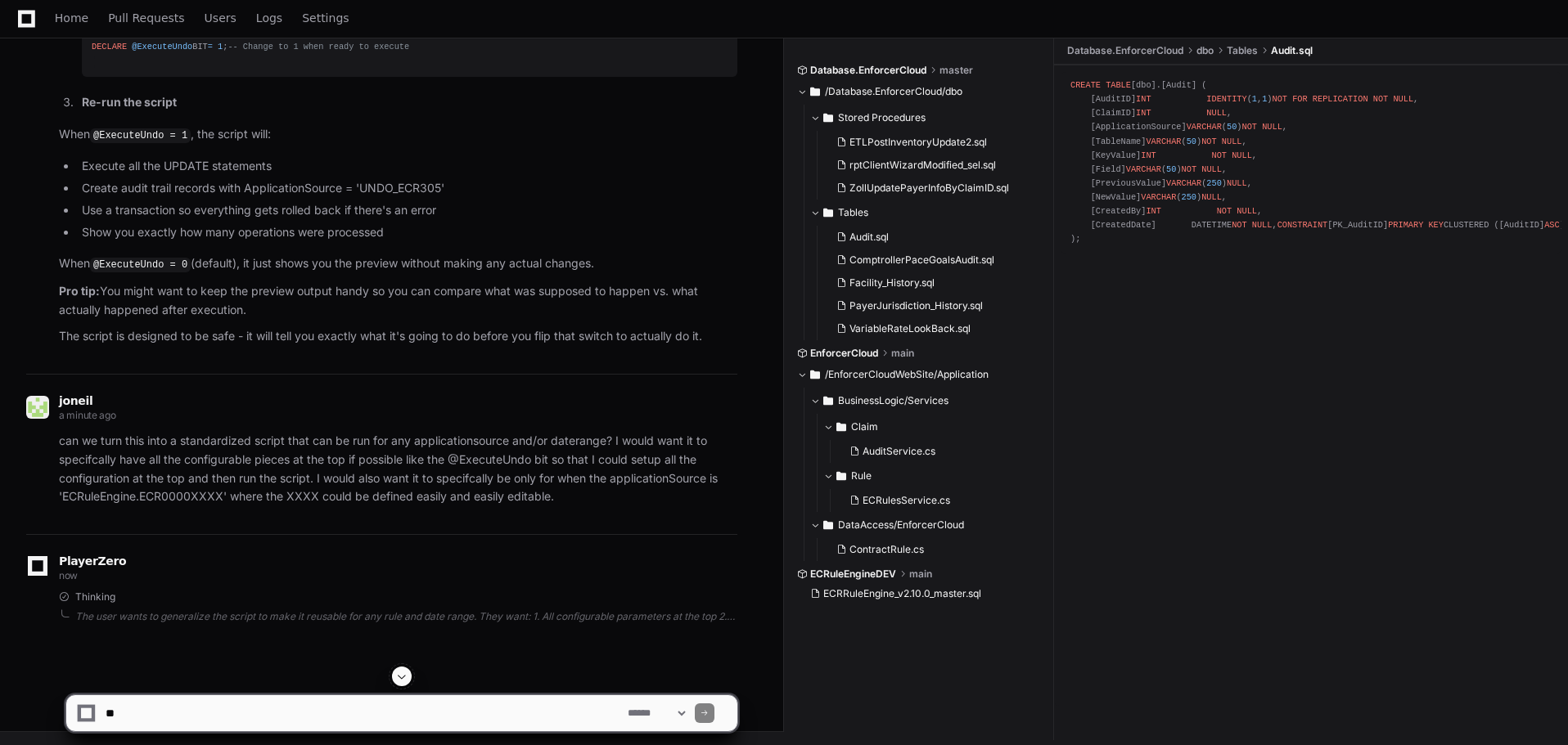
scroll to position [31731, 0]
drag, startPoint x: 67, startPoint y: 158, endPoint x: 434, endPoint y: 404, distance: 441.8
click pre "-- ========================================================= -- STANDARDIZED EC…"
copy div "-- ========================================================= -- STANDARDIZED EC…"
click at [295, 720] on textarea at bounding box center [364, 713] width 522 height 36
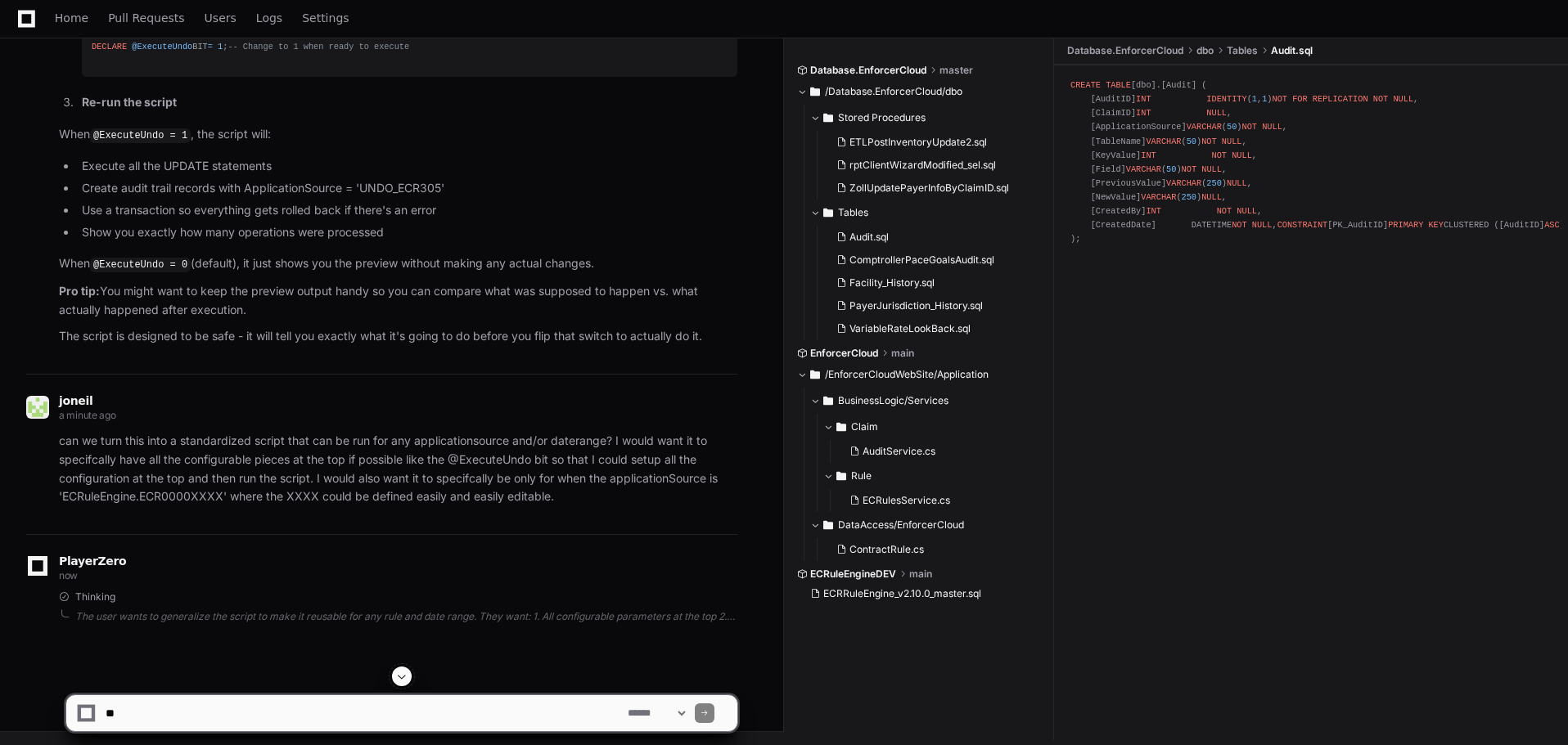
click li "Advanced Options : Show all SQL, sample count, created by user ID"
click at [414, 707] on textarea at bounding box center [364, 713] width 522 height 36
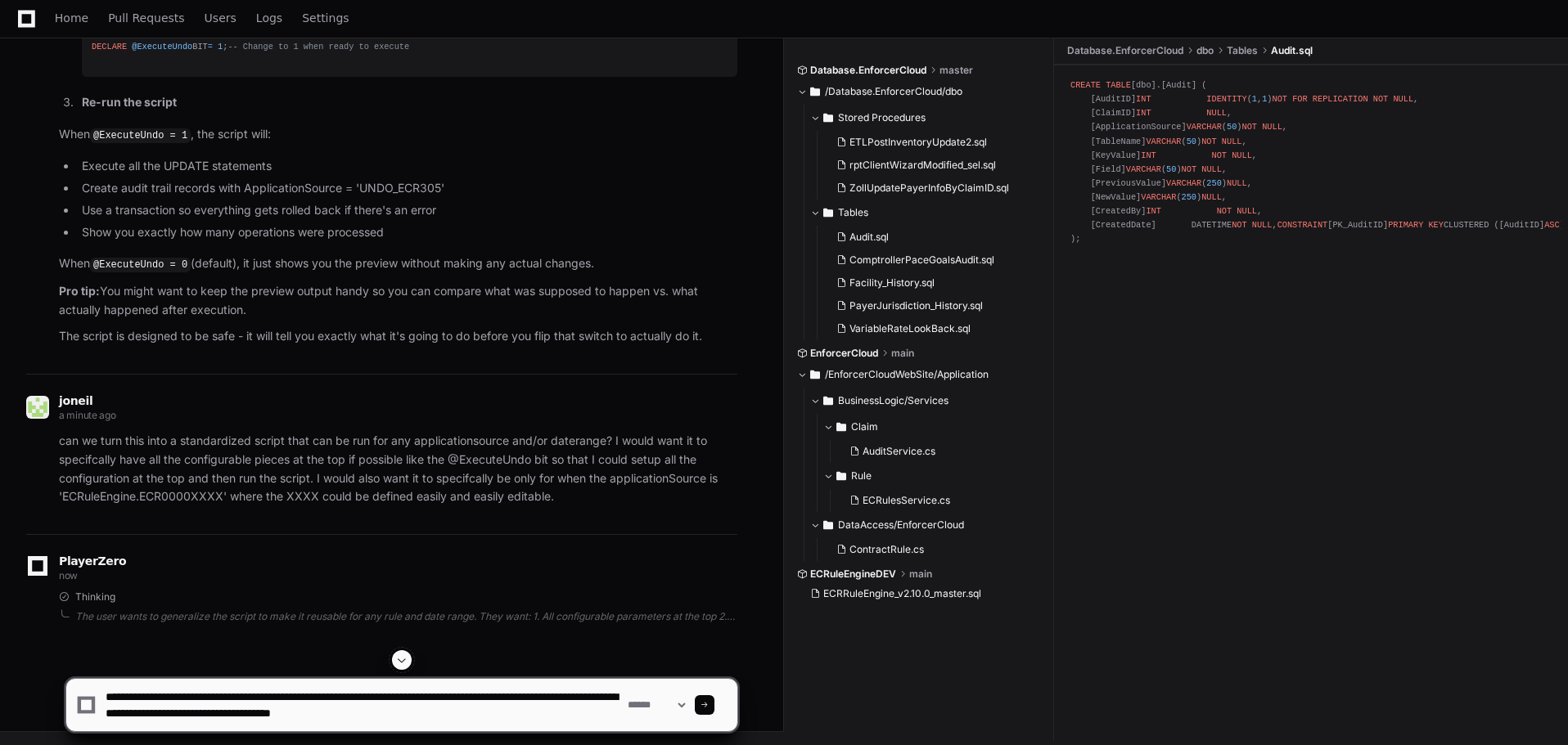
click at [415, 711] on textarea at bounding box center [364, 705] width 522 height 53
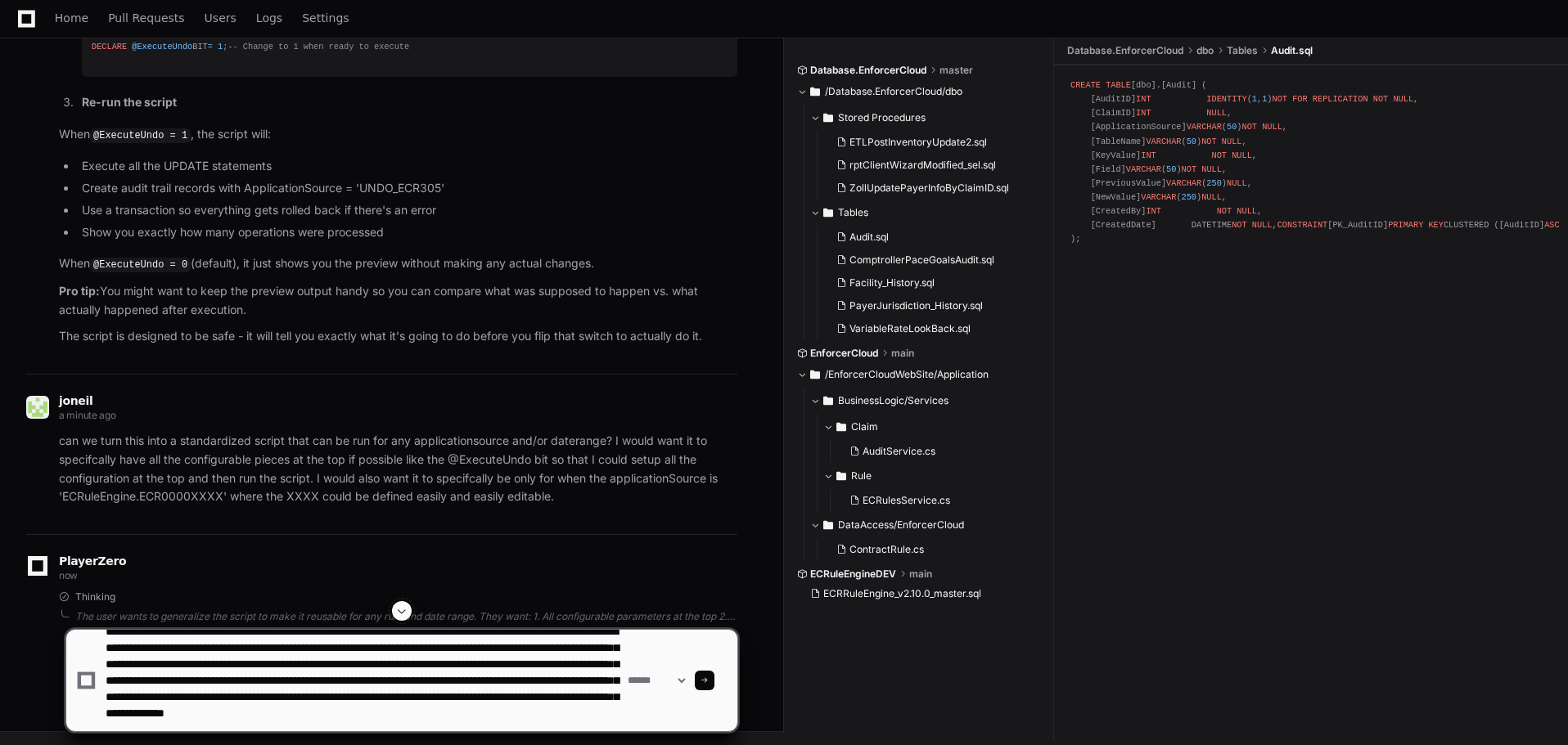
scroll to position [38, 0]
type textarea "**********"
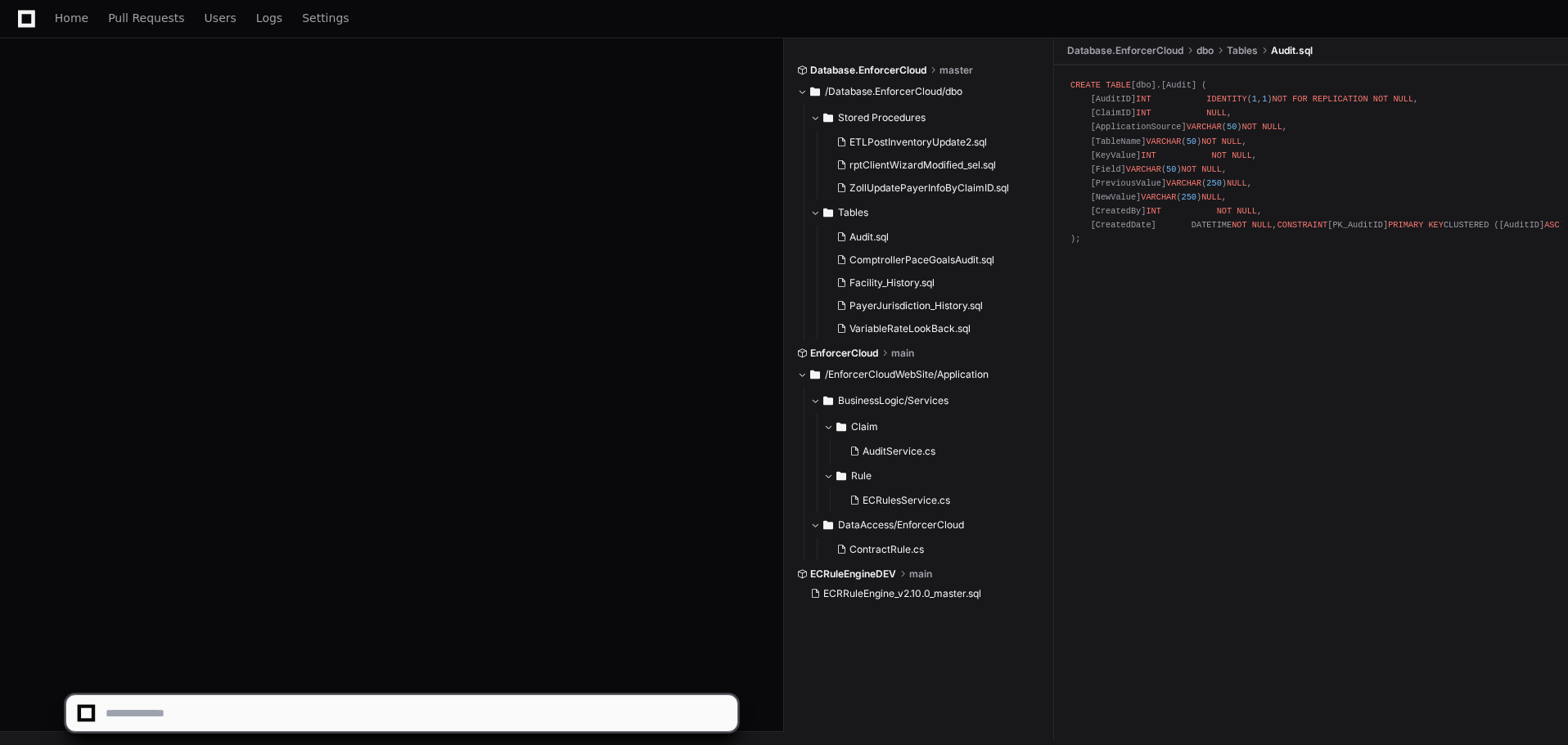
scroll to position [33956, 0]
drag, startPoint x: 132, startPoint y: 711, endPoint x: 151, endPoint y: 711, distance: 19.0
click at [134, 711] on textarea at bounding box center [364, 713] width 522 height 36
type textarea "**********"
